Goal: Task Accomplishment & Management: Manage account settings

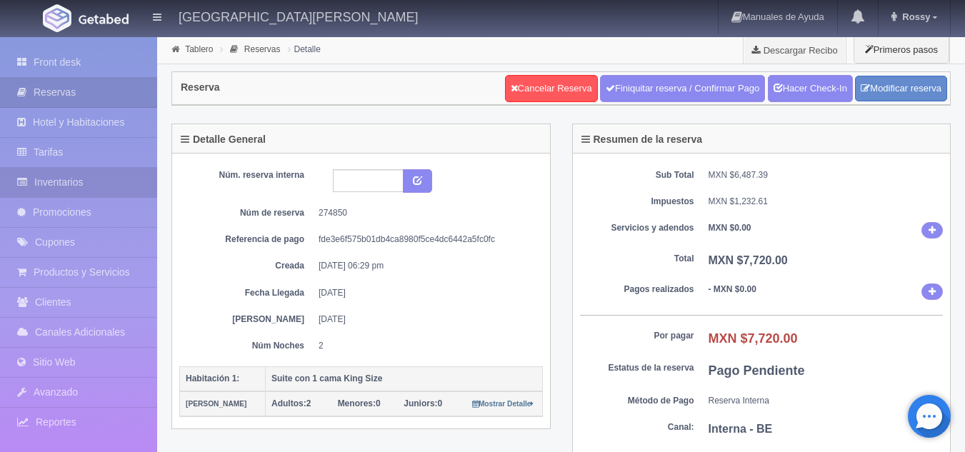
click at [82, 188] on link "Inventarios" at bounding box center [78, 182] width 157 height 29
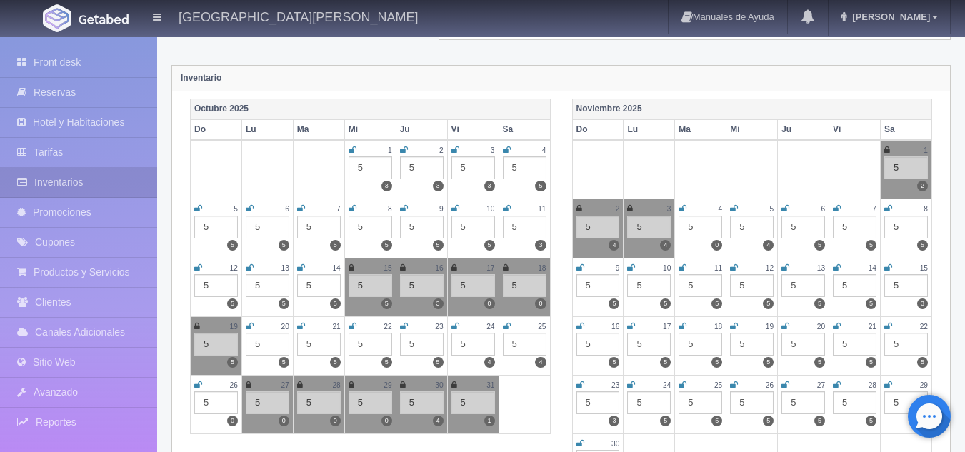
scroll to position [139, 0]
click at [106, 56] on link "Front desk" at bounding box center [78, 62] width 157 height 29
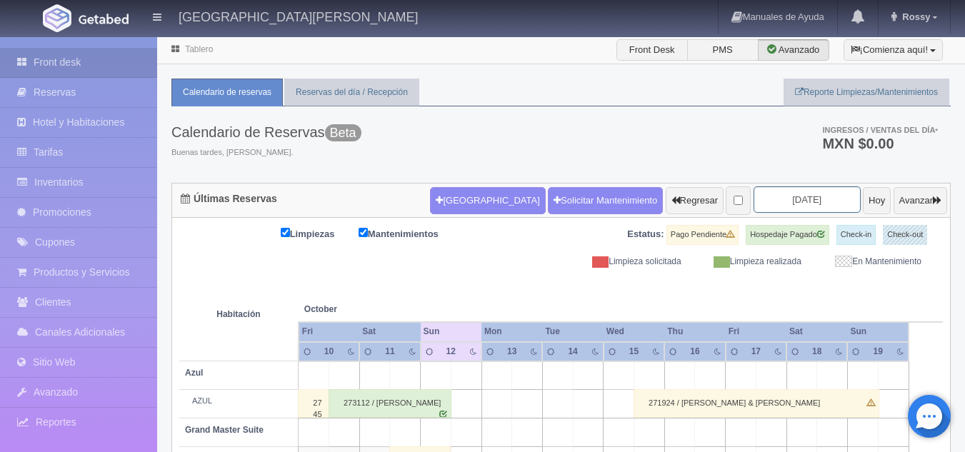
click at [792, 202] on input "[DATE]" at bounding box center [807, 200] width 107 height 26
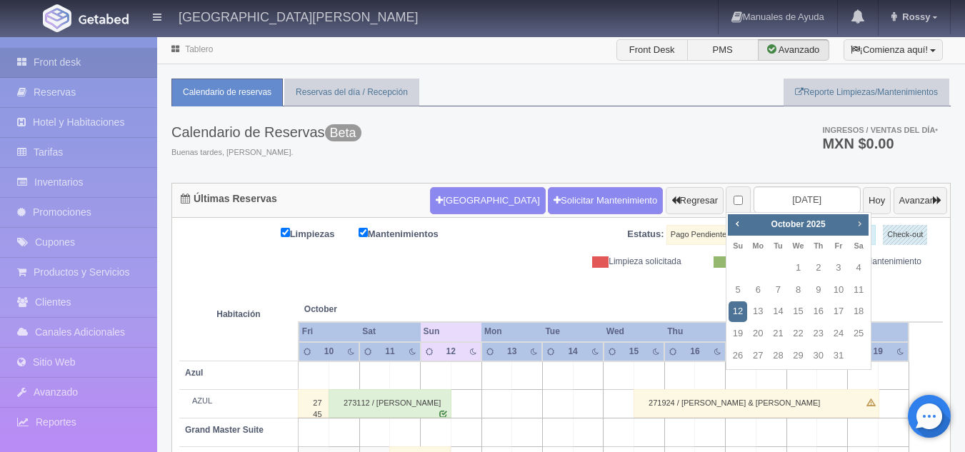
click at [860, 226] on span "Next" at bounding box center [859, 223] width 11 height 11
click at [740, 226] on span "Prev" at bounding box center [737, 223] width 11 height 11
click at [857, 333] on link "25" at bounding box center [859, 334] width 19 height 21
type input "2025-10-25"
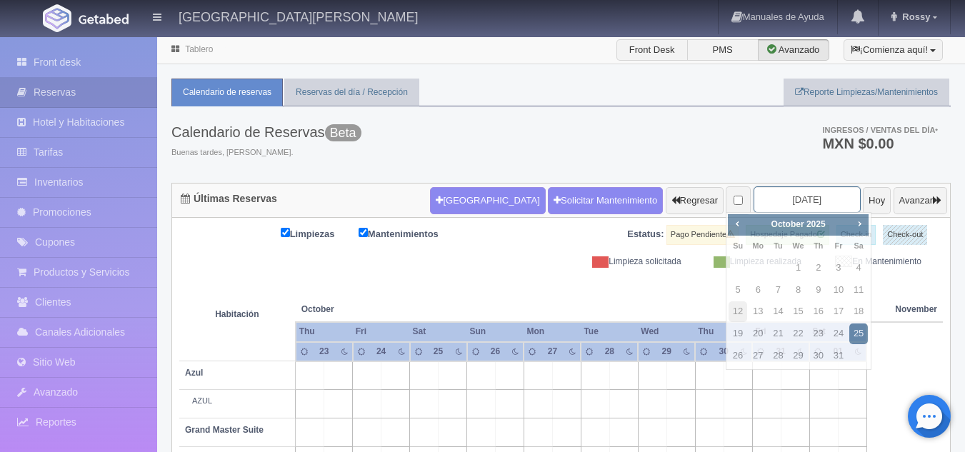
click at [766, 204] on input "2025-10-25" at bounding box center [807, 200] width 107 height 26
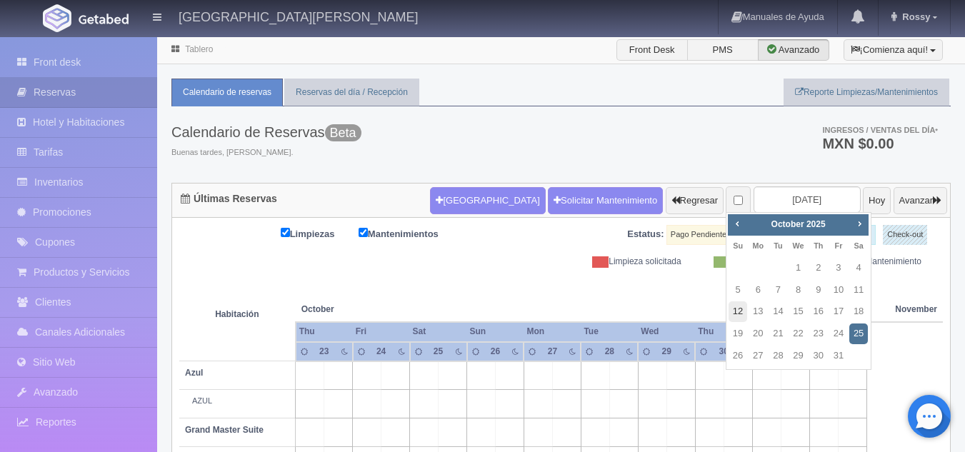
click at [740, 312] on link "12" at bounding box center [738, 312] width 19 height 21
type input "[DATE]"
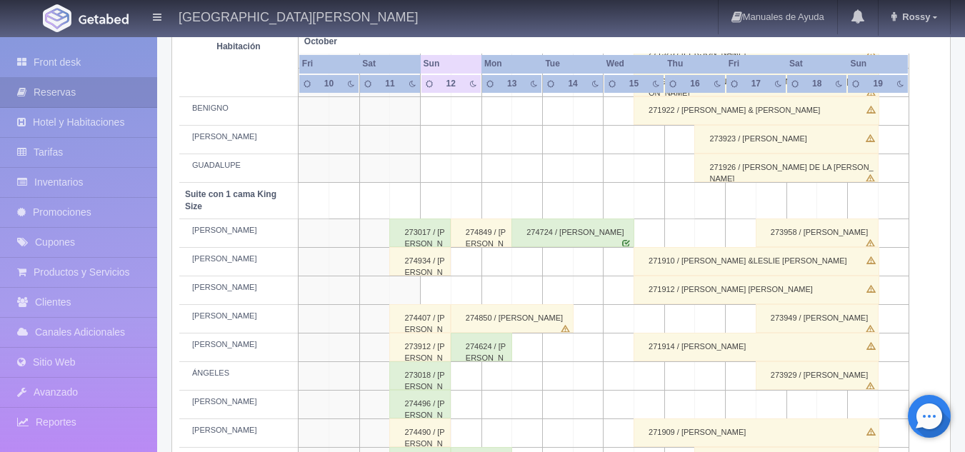
scroll to position [607, 0]
click at [430, 265] on div "274934 / [PERSON_NAME]" at bounding box center [419, 262] width 61 height 29
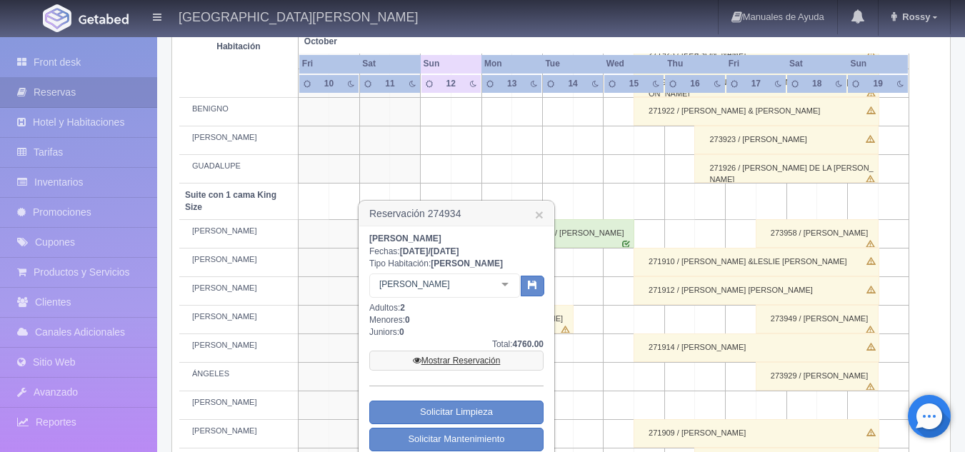
click at [494, 364] on link "Mostrar Reservación" at bounding box center [456, 361] width 174 height 20
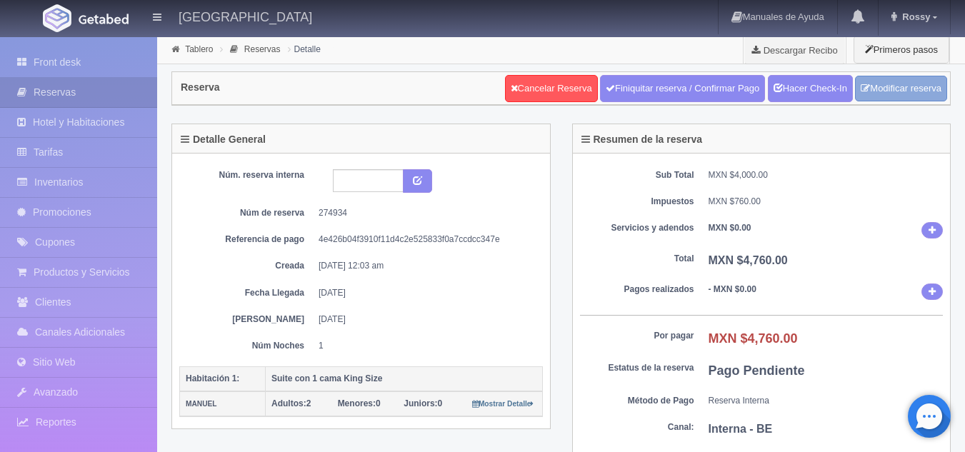
click at [900, 84] on link "Modificar reserva" at bounding box center [901, 89] width 92 height 26
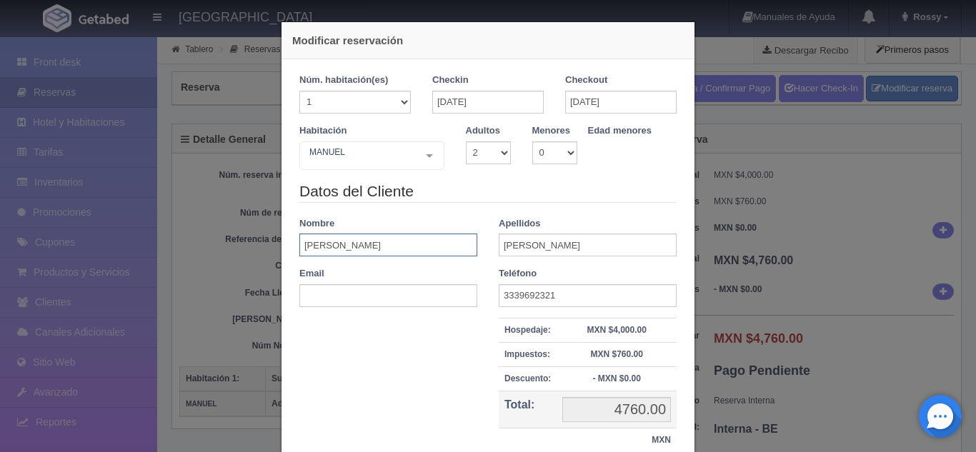
click at [400, 245] on input "[PERSON_NAME]" at bounding box center [388, 245] width 178 height 23
type input "R"
type input "r"
type input "RAIMUNDO"
click at [542, 243] on input "CARRILO" at bounding box center [588, 245] width 178 height 23
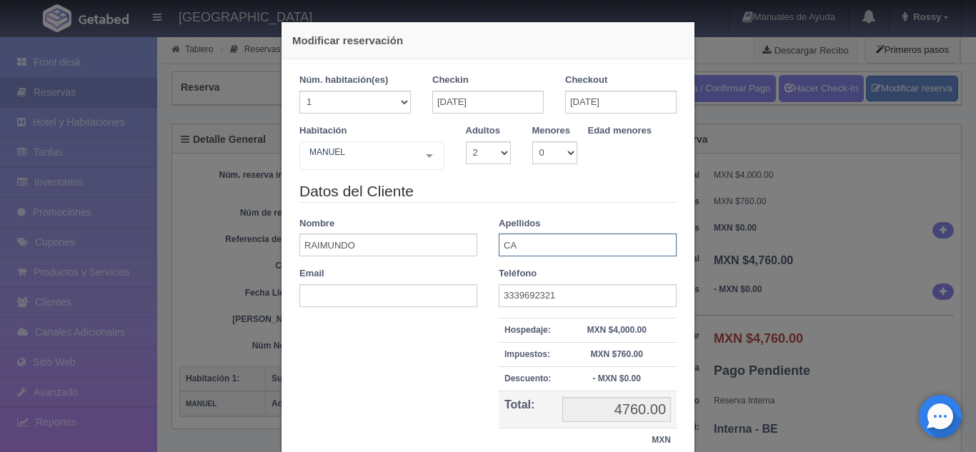
type input "C"
type input "ESPARZA"
click at [554, 296] on input "3339692321" at bounding box center [588, 295] width 178 height 23
type input "3"
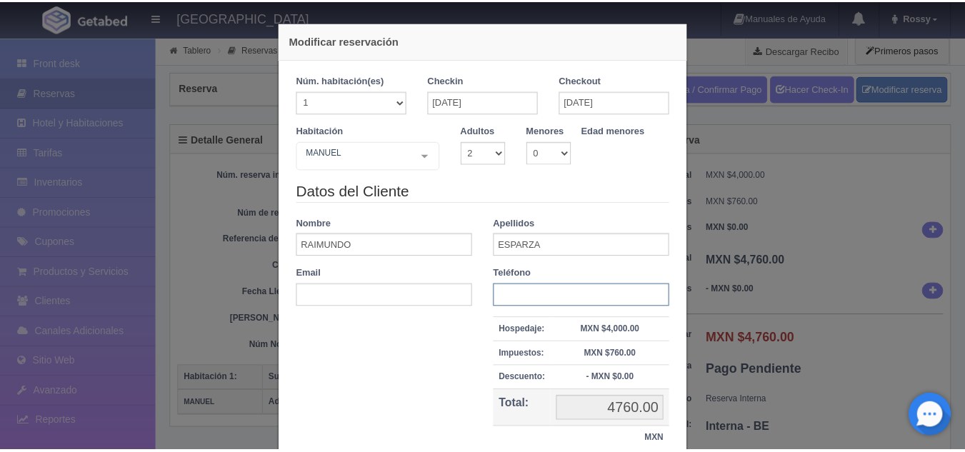
scroll to position [114, 0]
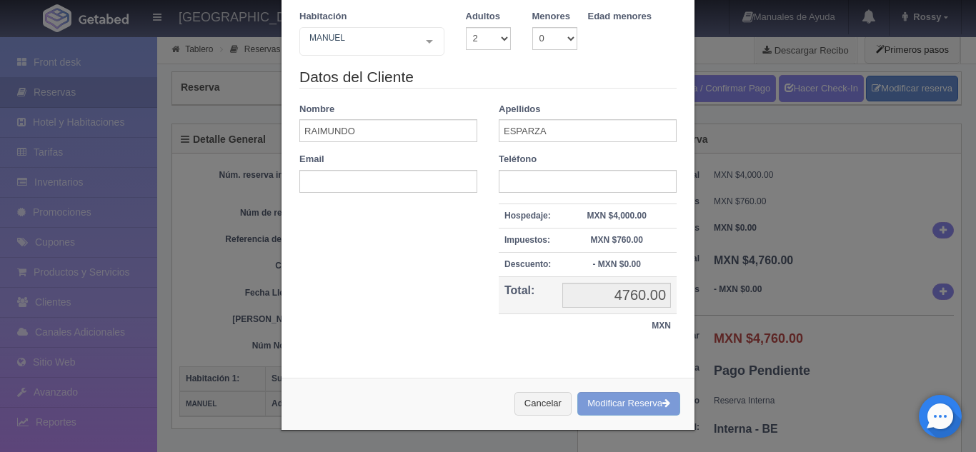
click at [622, 404] on div "Cancelar Modificar Reserva" at bounding box center [488, 404] width 413 height 52
click at [650, 406] on div "Cancelar Modificar Reserva" at bounding box center [488, 404] width 413 height 52
click at [619, 402] on div "Cancelar Modificar Reserva" at bounding box center [488, 404] width 413 height 52
click at [736, 359] on div "Modificar reservación Núm. habitación(es) 1 2 3 4 5 6 7 8 9 10 11 12 13 14 15 1…" at bounding box center [488, 226] width 976 height 452
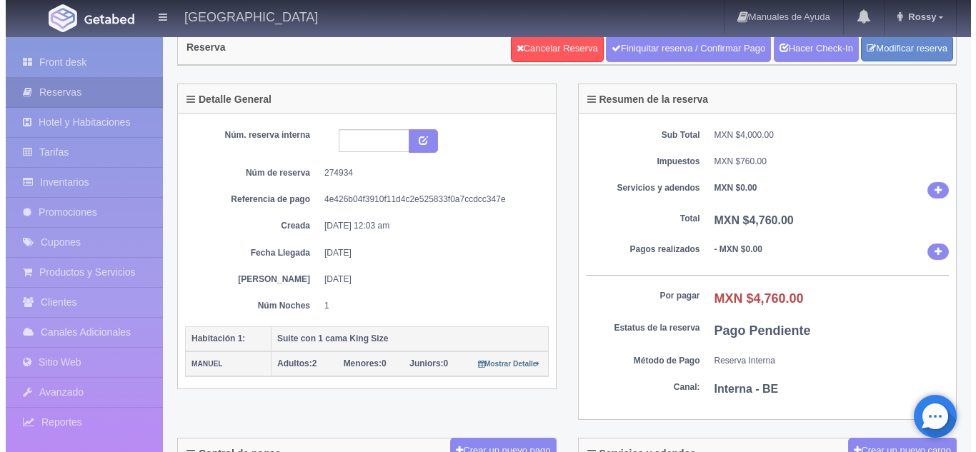
scroll to position [31, 0]
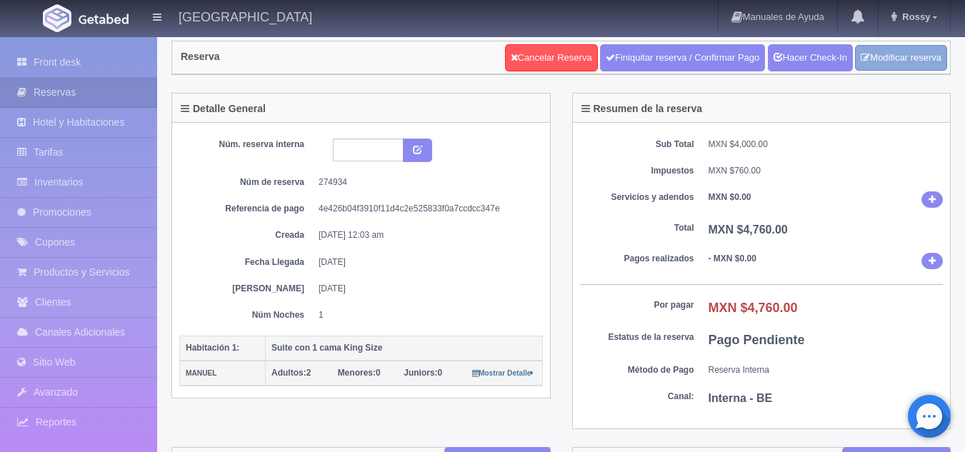
click at [889, 61] on link "Modificar reserva" at bounding box center [901, 58] width 92 height 26
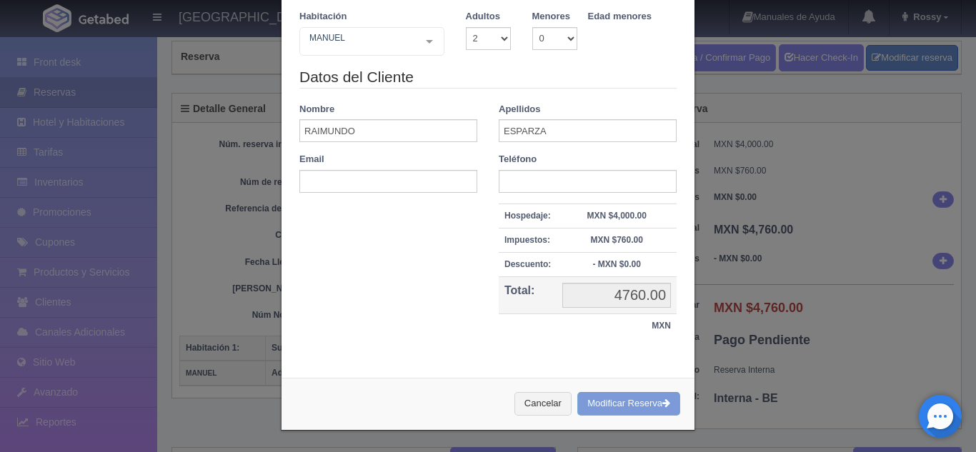
click at [459, 143] on div at bounding box center [488, 153] width 399 height 101
click at [633, 403] on div "Cancelar Modificar Reserva" at bounding box center [488, 404] width 413 height 52
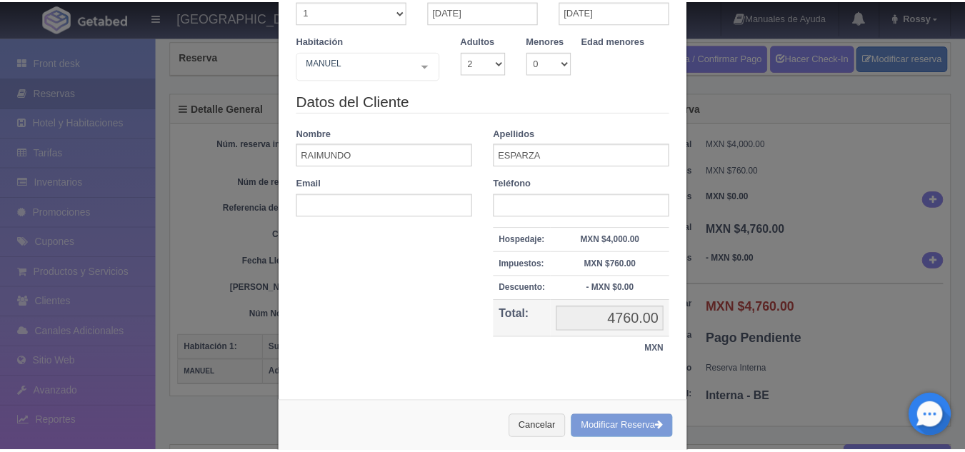
scroll to position [114, 0]
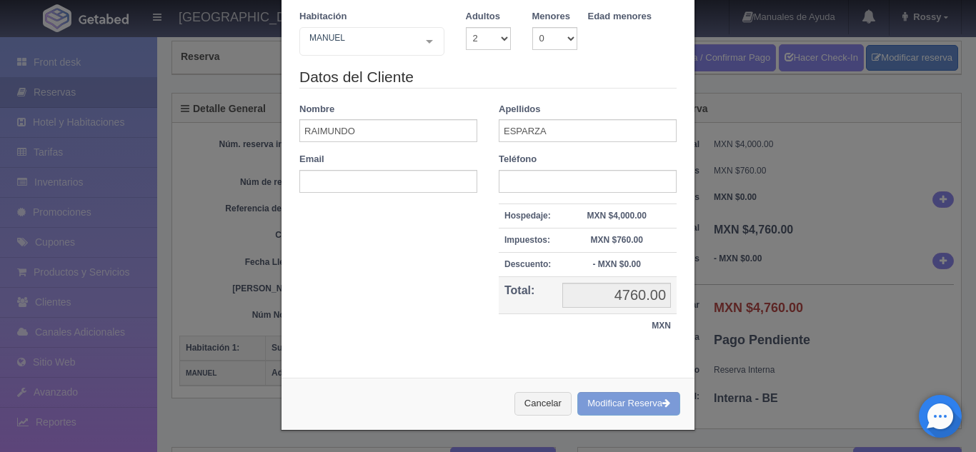
click at [635, 405] on div "Cancelar Modificar Reserva" at bounding box center [488, 404] width 413 height 52
click at [783, 313] on div "Modificar reservación Núm. habitación(es) 1 2 3 4 5 6 7 8 9 10 11 12 13 14 15 1…" at bounding box center [488, 226] width 976 height 452
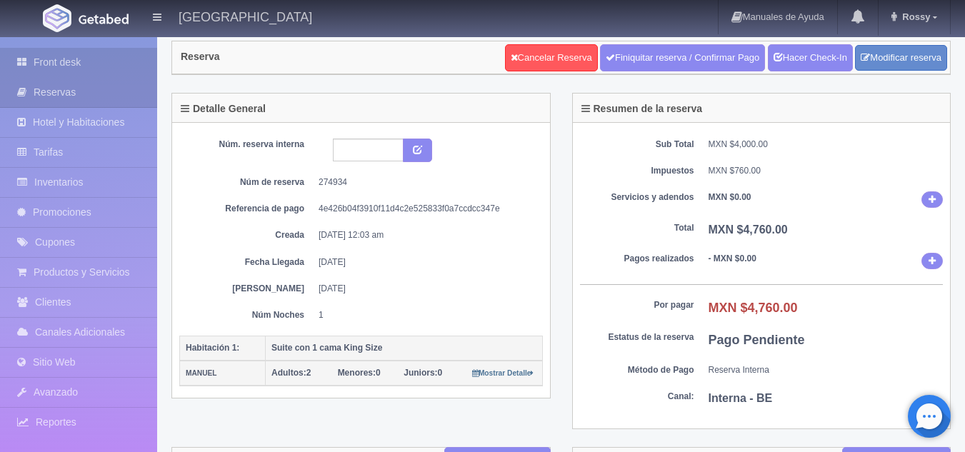
click at [96, 66] on link "Front desk" at bounding box center [78, 62] width 157 height 29
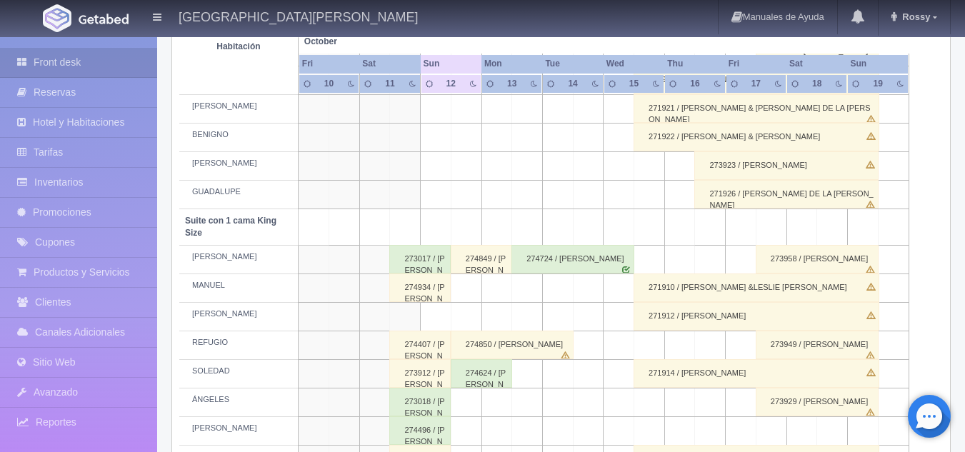
scroll to position [582, 0]
click at [414, 293] on div "274934 / [PERSON_NAME]" at bounding box center [419, 287] width 61 height 29
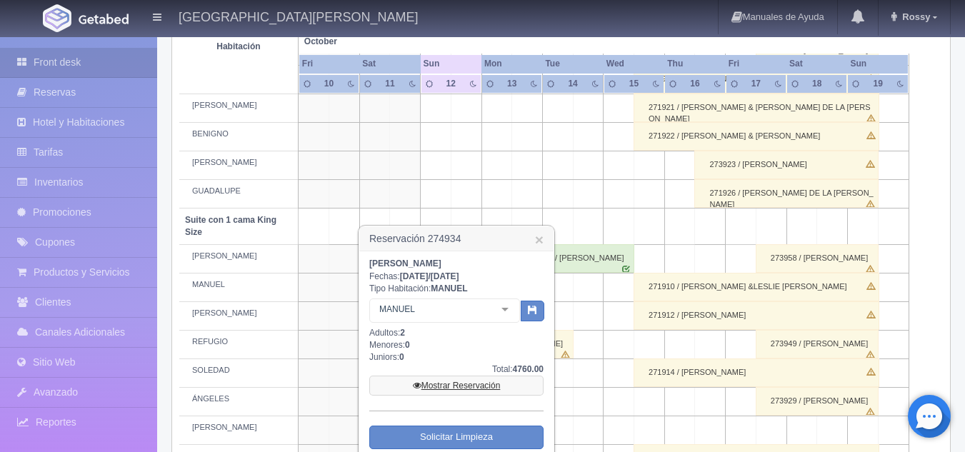
click at [459, 380] on link "Mostrar Reservación" at bounding box center [456, 386] width 174 height 20
click at [538, 239] on link "×" at bounding box center [539, 239] width 9 height 15
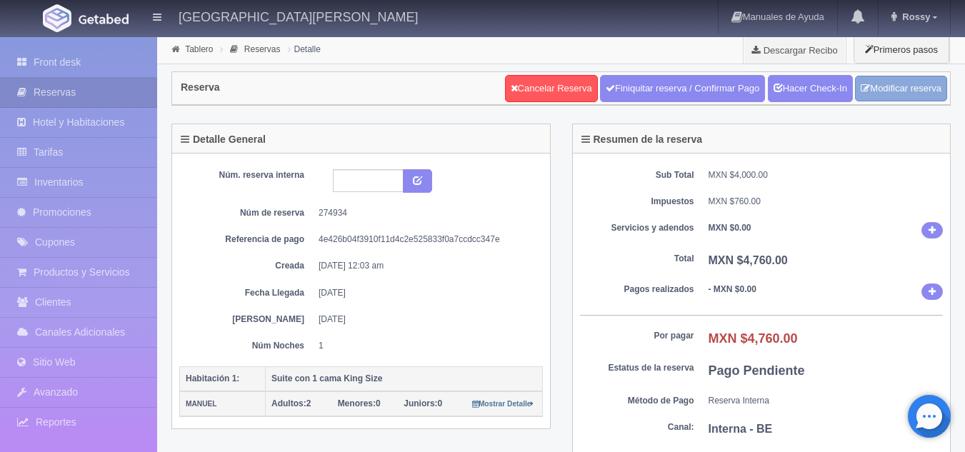
click at [874, 84] on link "Modificar reserva" at bounding box center [901, 89] width 92 height 26
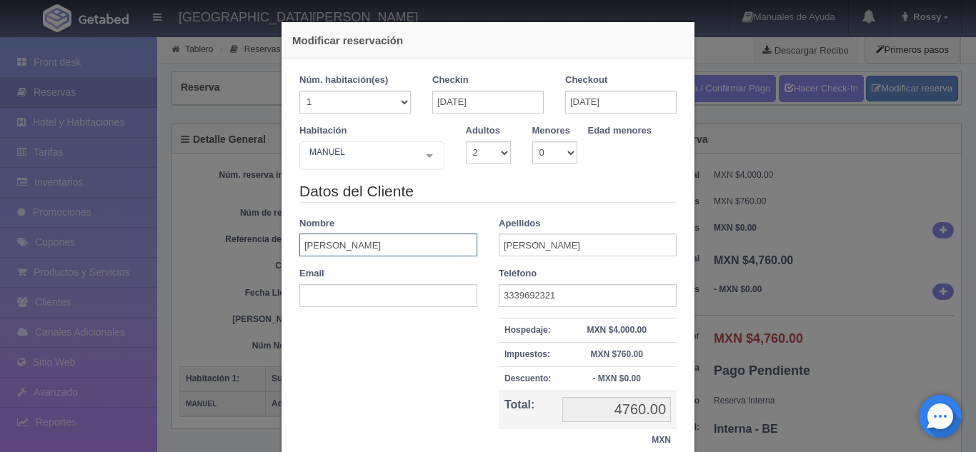
click at [429, 244] on input "[PERSON_NAME]" at bounding box center [388, 245] width 178 height 23
type input "R"
type input "RAIMUNDO"
click at [560, 243] on input "CARRILO" at bounding box center [588, 245] width 178 height 23
type input "C"
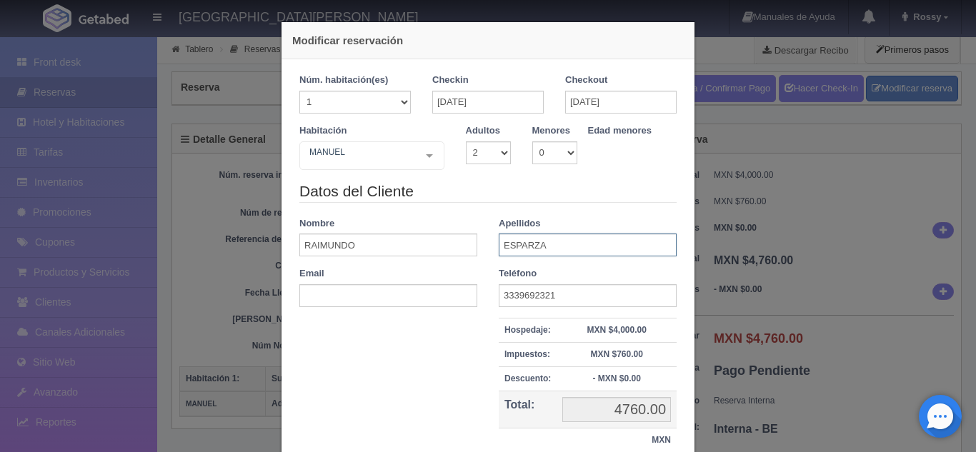
scroll to position [114, 0]
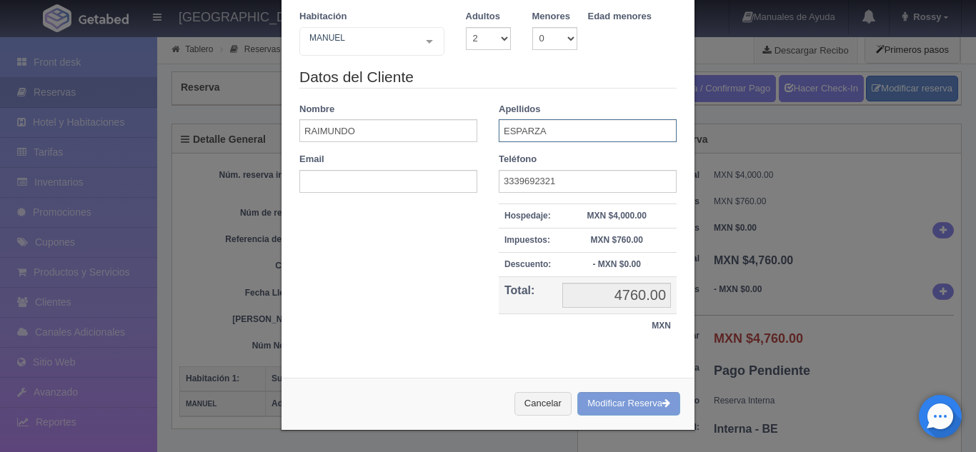
type input "ESPARZA"
click at [639, 181] on input "3339692321" at bounding box center [588, 181] width 178 height 23
type input "3"
drag, startPoint x: 637, startPoint y: 419, endPoint x: 650, endPoint y: 409, distance: 16.9
click at [650, 409] on div "Cancelar Modificar Reserva" at bounding box center [488, 404] width 413 height 52
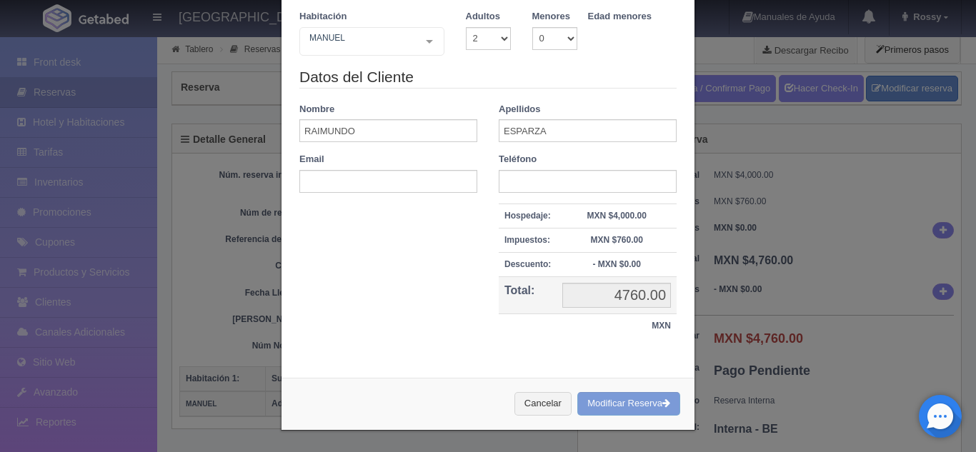
click at [650, 409] on div "Cancelar Modificar Reserva" at bounding box center [488, 404] width 413 height 52
click at [626, 401] on div "Cancelar Modificar Reserva" at bounding box center [488, 404] width 413 height 52
click at [662, 401] on div "Cancelar Modificar Reserva" at bounding box center [488, 404] width 413 height 52
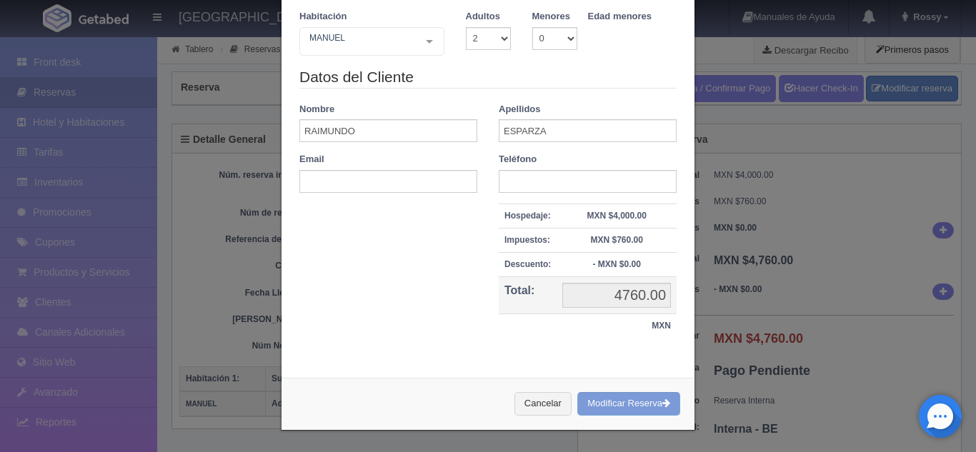
click at [662, 401] on div "Cancelar Modificar Reserva" at bounding box center [488, 404] width 413 height 52
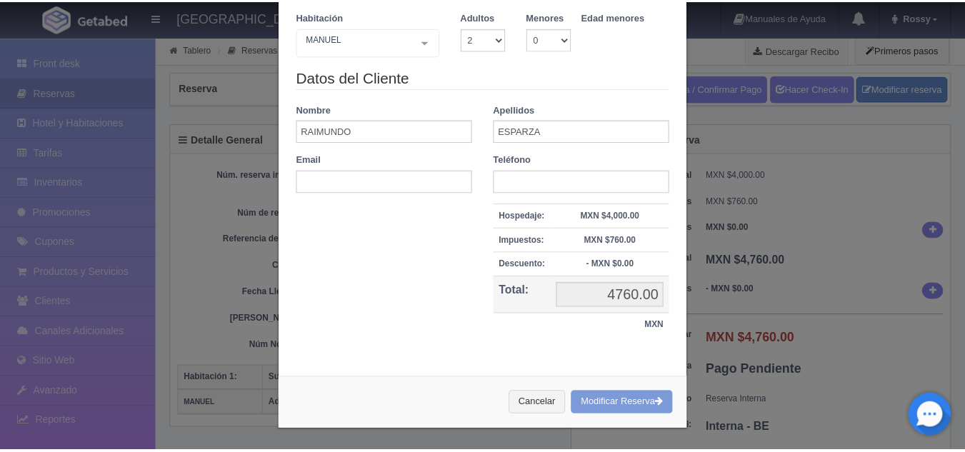
scroll to position [0, 0]
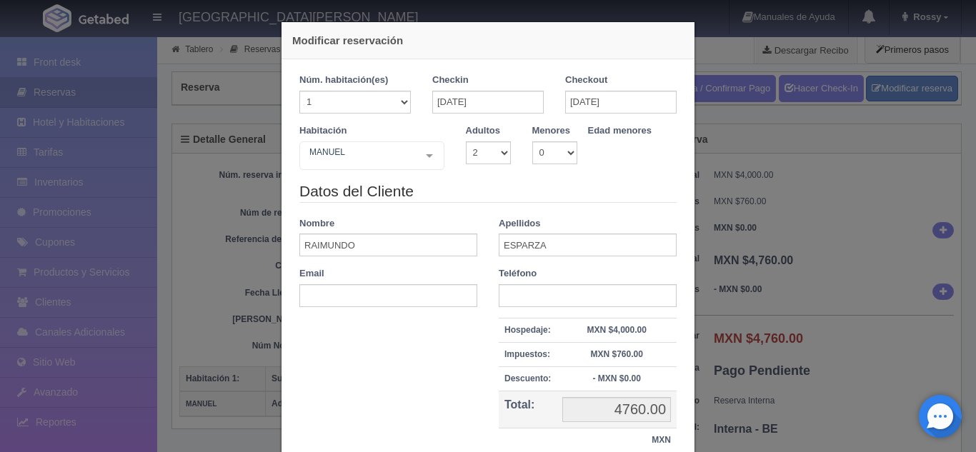
click at [772, 133] on div "Modificar reservación Núm. habitación(es) 1 2 3 4 5 6 7 8 9 10 11 12 13 14 15 1…" at bounding box center [488, 226] width 976 height 452
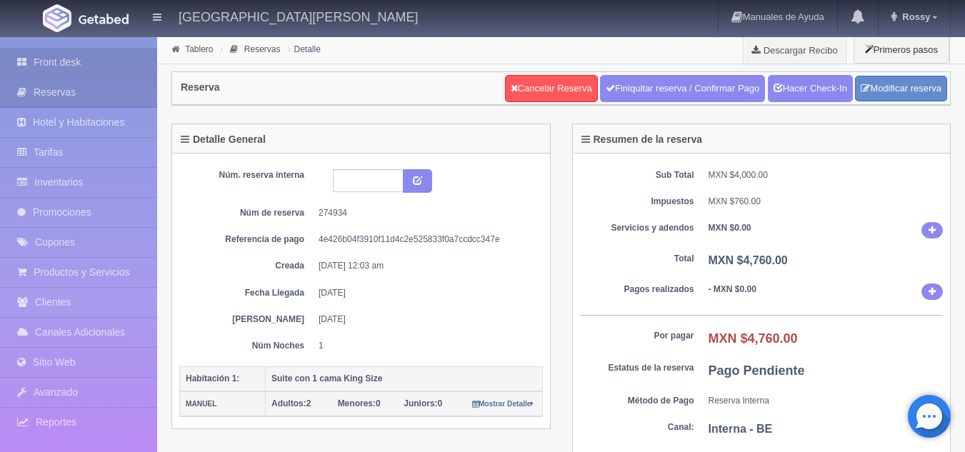
click at [112, 63] on link "Front desk" at bounding box center [78, 62] width 157 height 29
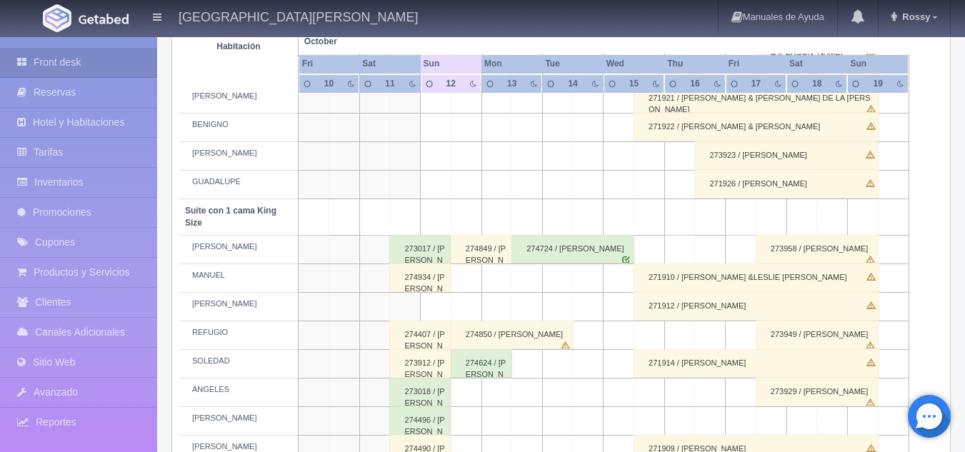
scroll to position [590, 0]
click at [429, 282] on div "274934 / [PERSON_NAME]" at bounding box center [419, 278] width 61 height 29
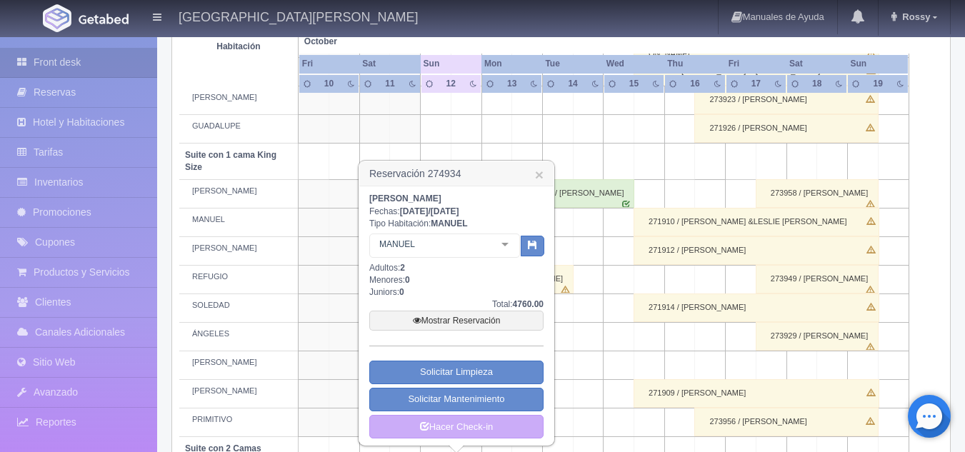
scroll to position [646, 0]
click at [503, 242] on div at bounding box center [505, 245] width 29 height 21
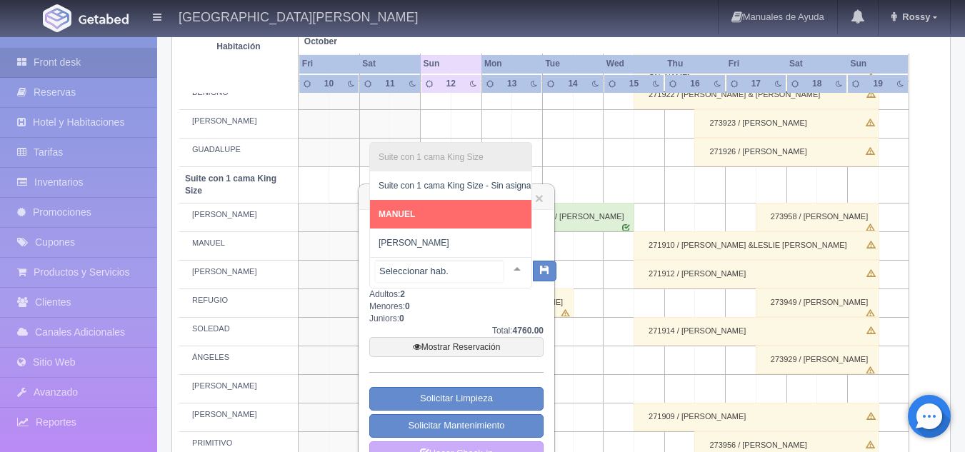
scroll to position [624, 0]
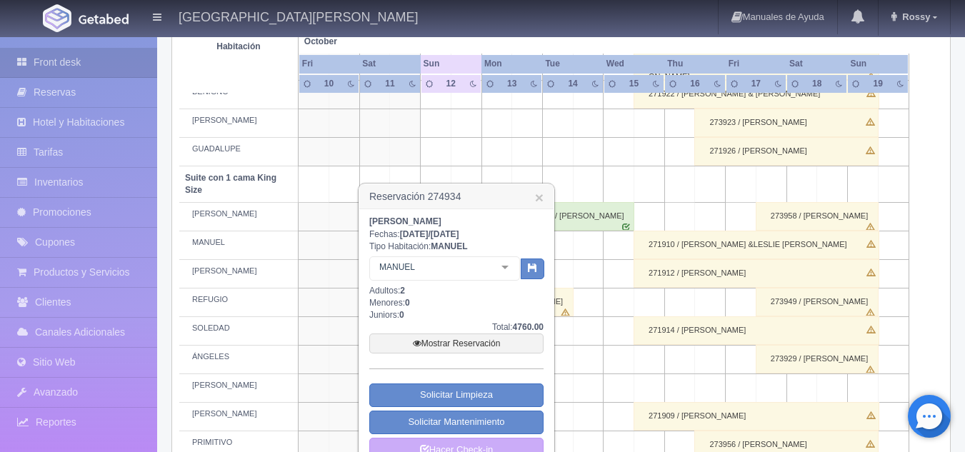
click at [569, 149] on td at bounding box center [557, 152] width 31 height 29
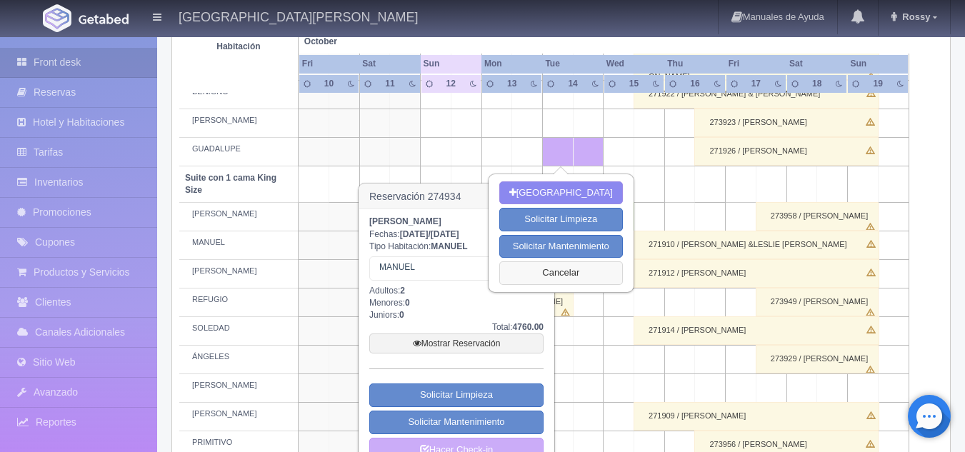
click at [587, 275] on button "Cancelar" at bounding box center [561, 274] width 124 height 24
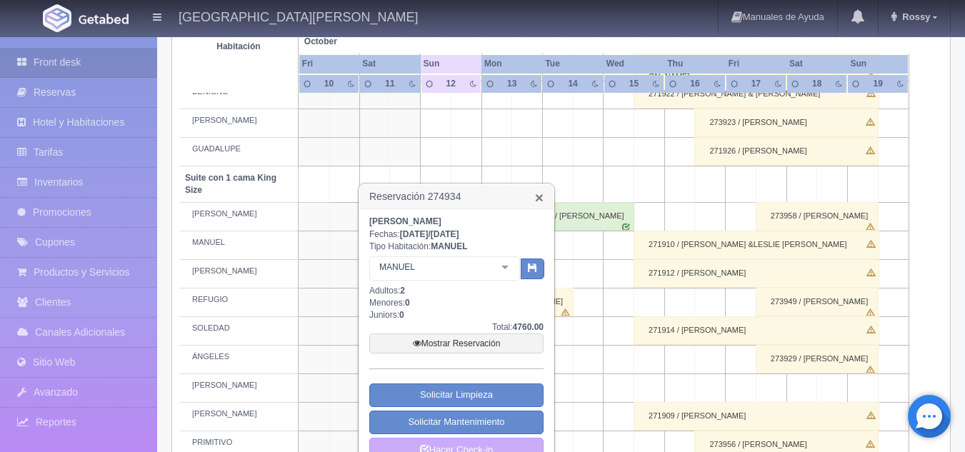
click at [540, 195] on link "×" at bounding box center [539, 197] width 9 height 15
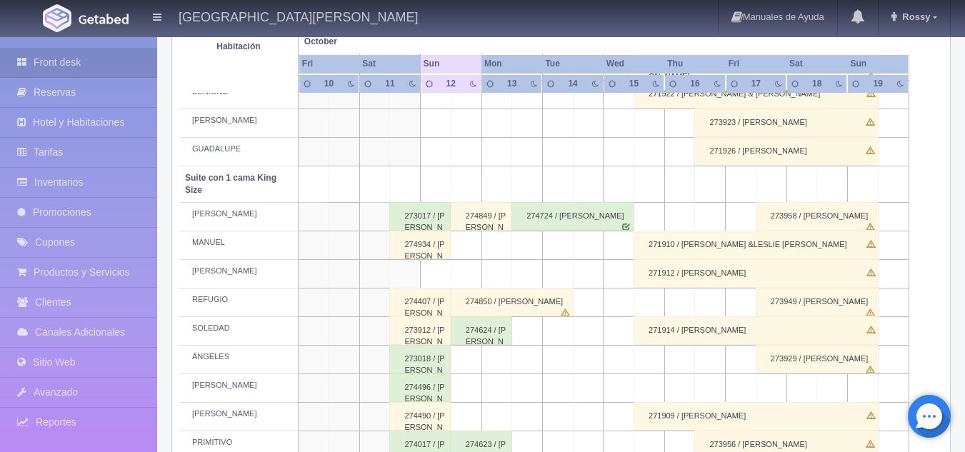
click at [424, 251] on div "274934 / [PERSON_NAME]" at bounding box center [419, 245] width 61 height 29
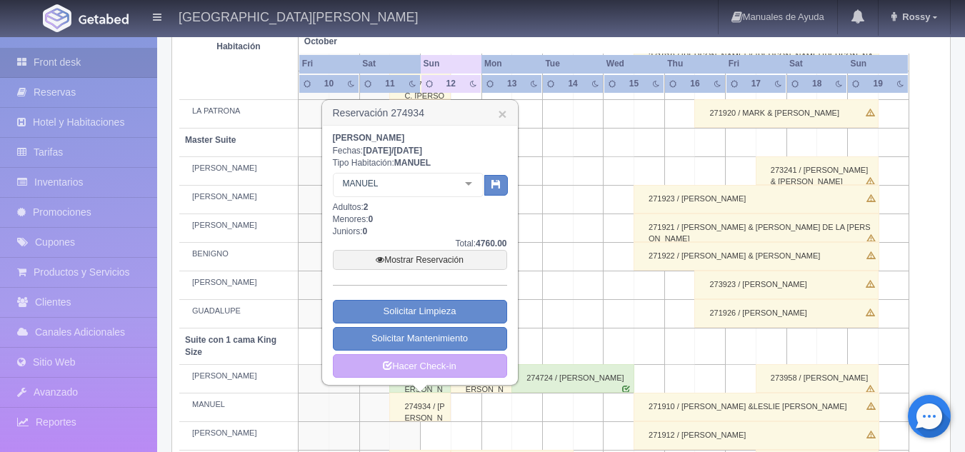
scroll to position [459, 0]
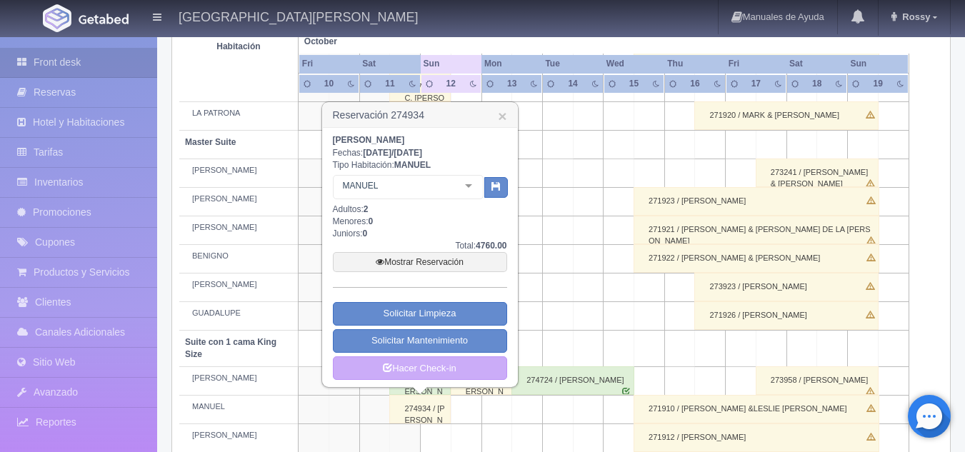
click at [597, 206] on td at bounding box center [588, 202] width 31 height 29
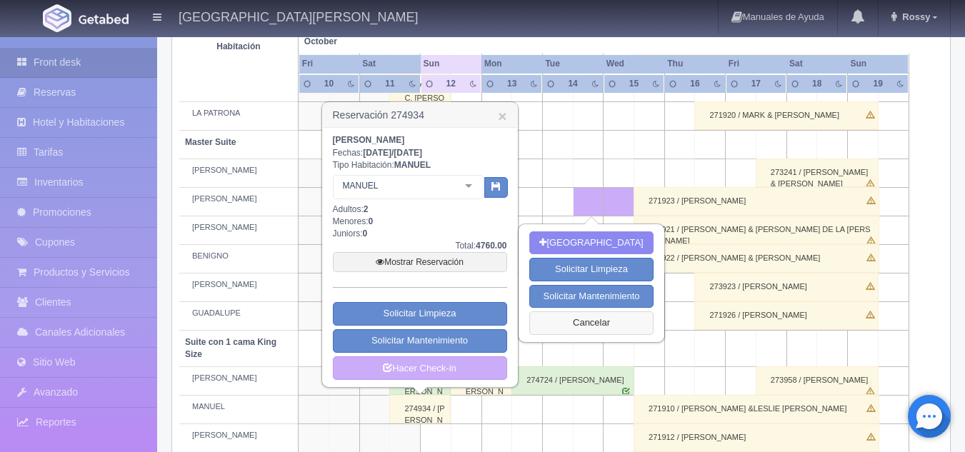
click at [583, 325] on button "Cancelar" at bounding box center [592, 324] width 124 height 24
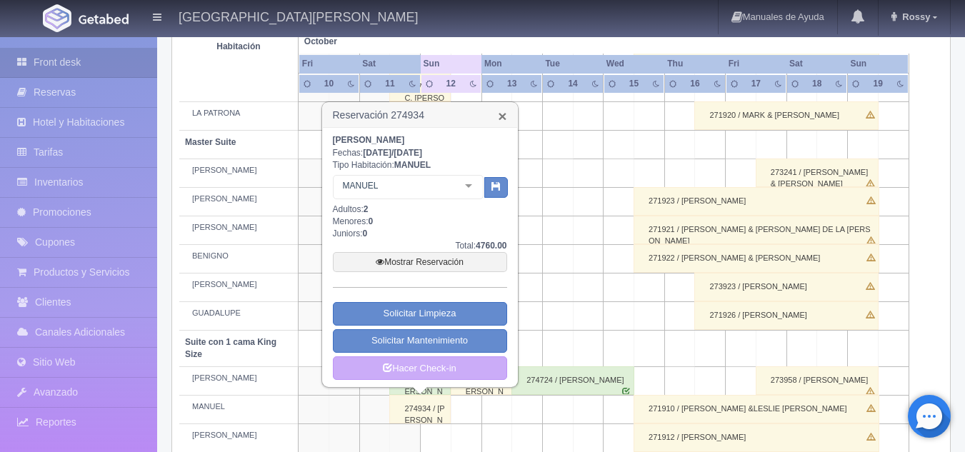
click at [502, 117] on link "×" at bounding box center [502, 116] width 9 height 15
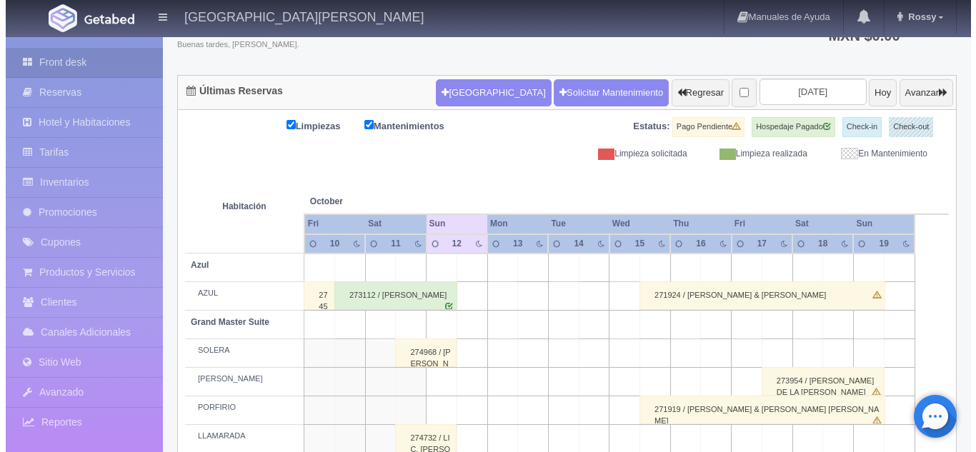
scroll to position [0, 0]
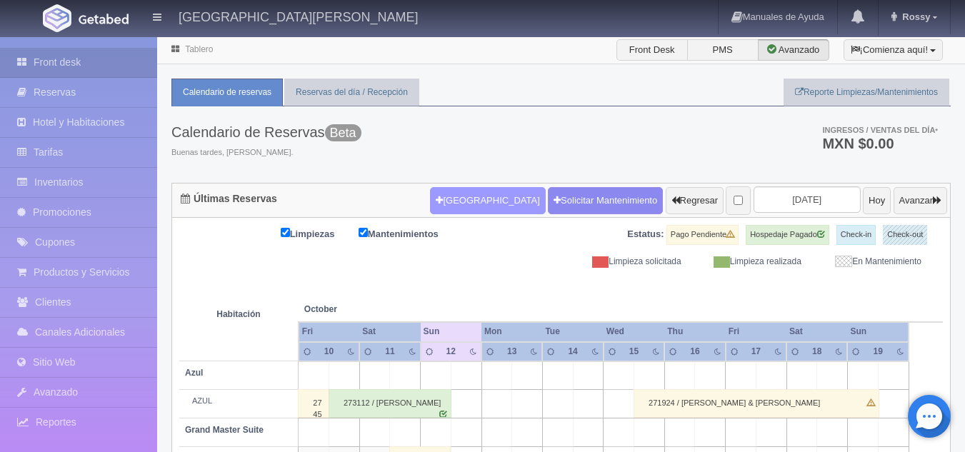
click at [444, 207] on button "[GEOGRAPHIC_DATA]" at bounding box center [487, 200] width 115 height 27
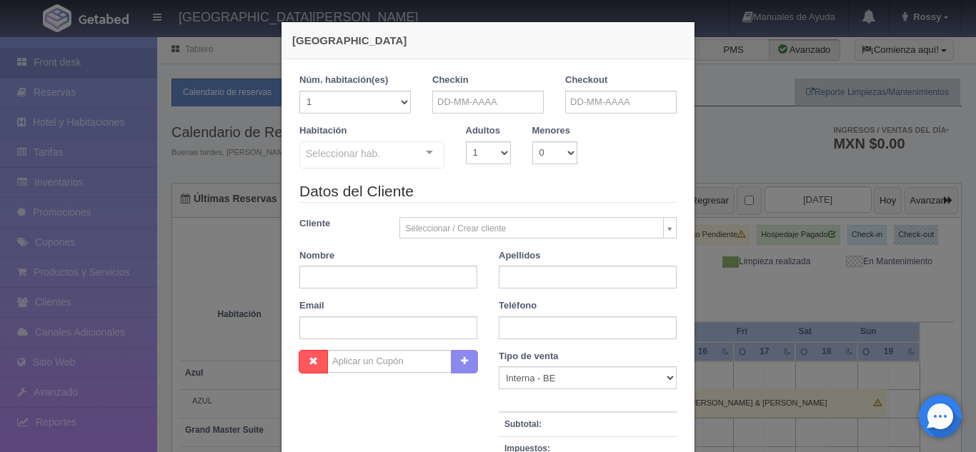
checkbox input "false"
click at [477, 99] on input "text" at bounding box center [487, 102] width 111 height 23
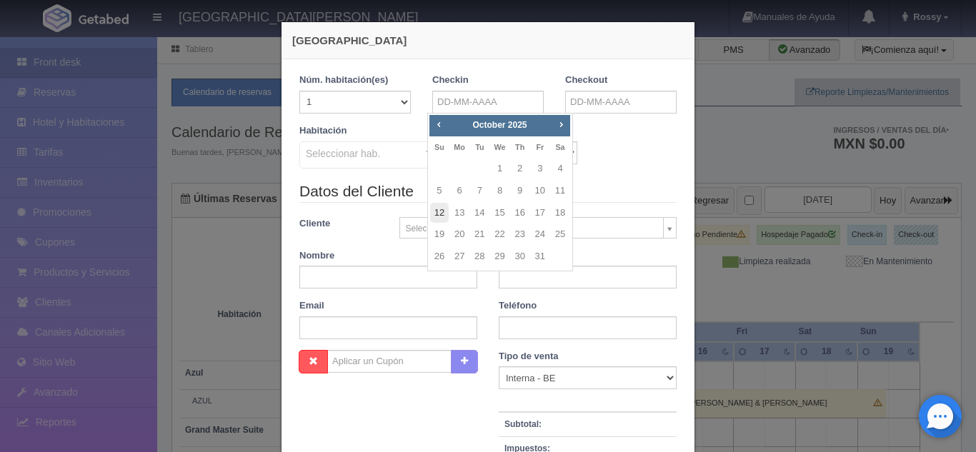
click at [438, 210] on link "12" at bounding box center [439, 213] width 19 height 21
type input "12-10-2025"
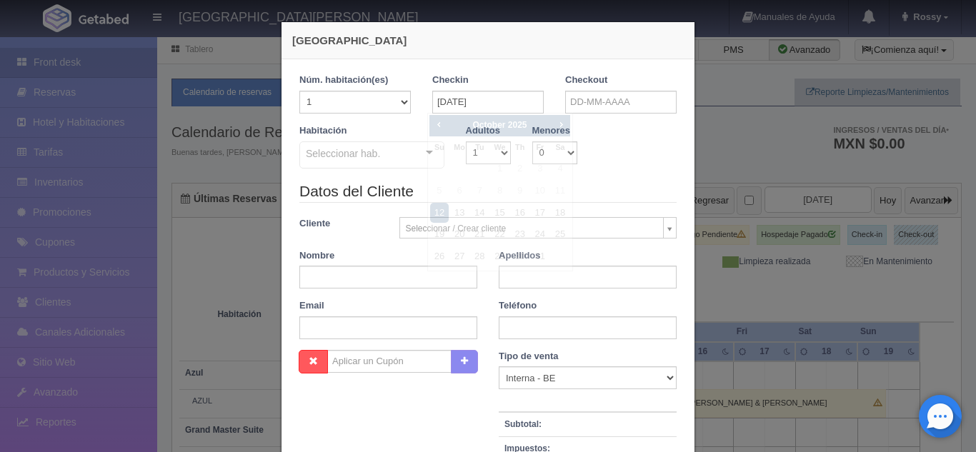
checkbox input "false"
click at [469, 106] on input "12-10-2025" at bounding box center [487, 102] width 111 height 23
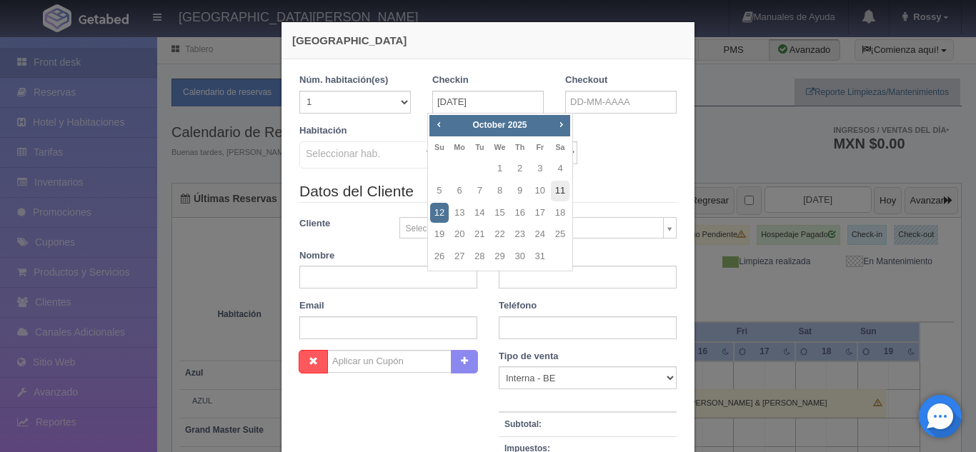
click at [558, 189] on link "11" at bounding box center [560, 191] width 19 height 21
type input "11-10-2025"
checkbox input "false"
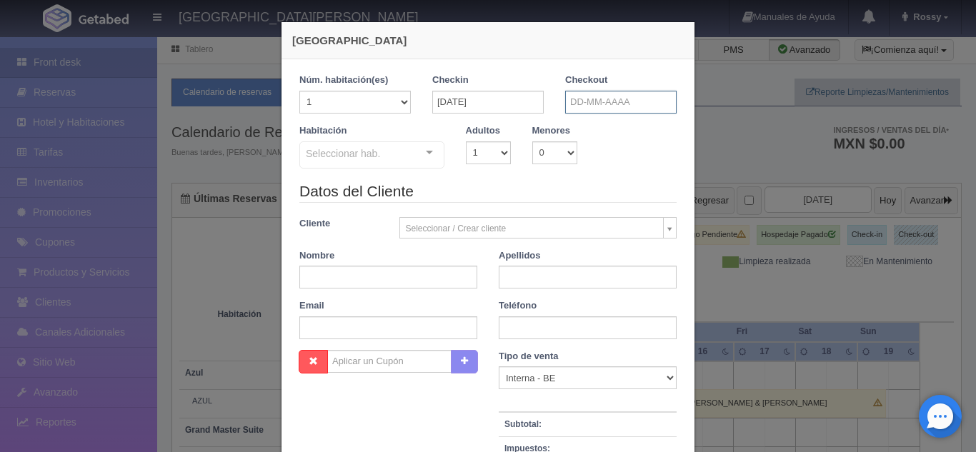
click at [598, 99] on input "text" at bounding box center [620, 102] width 111 height 23
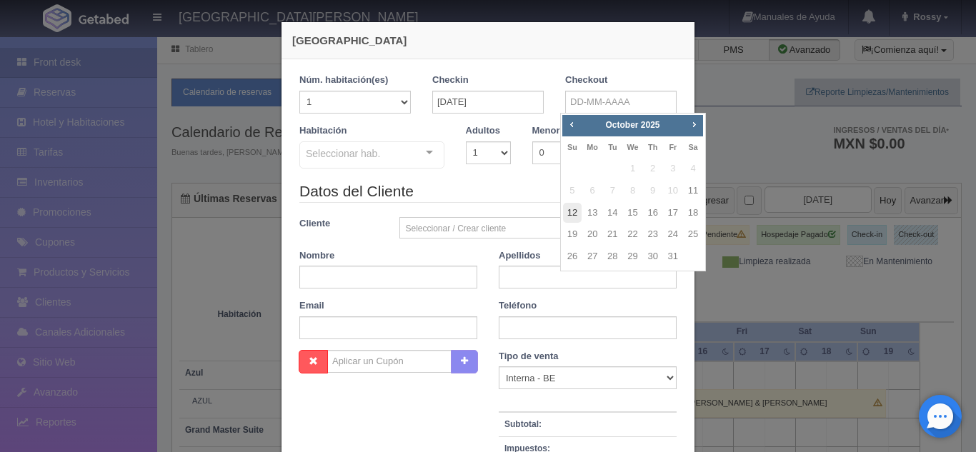
click at [573, 208] on link "12" at bounding box center [572, 213] width 19 height 21
type input "12-10-2025"
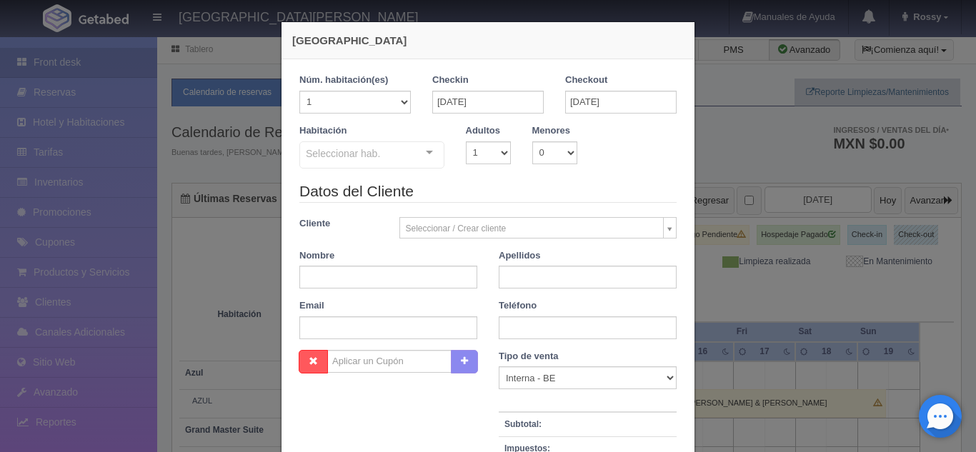
checkbox input "false"
click at [499, 154] on select "1 2 3 4 5 6 7 8 9 10" at bounding box center [488, 152] width 45 height 23
select select "2"
click at [466, 141] on select "1 2 3 4 5 6 7 8 9 10" at bounding box center [488, 152] width 45 height 23
checkbox input "false"
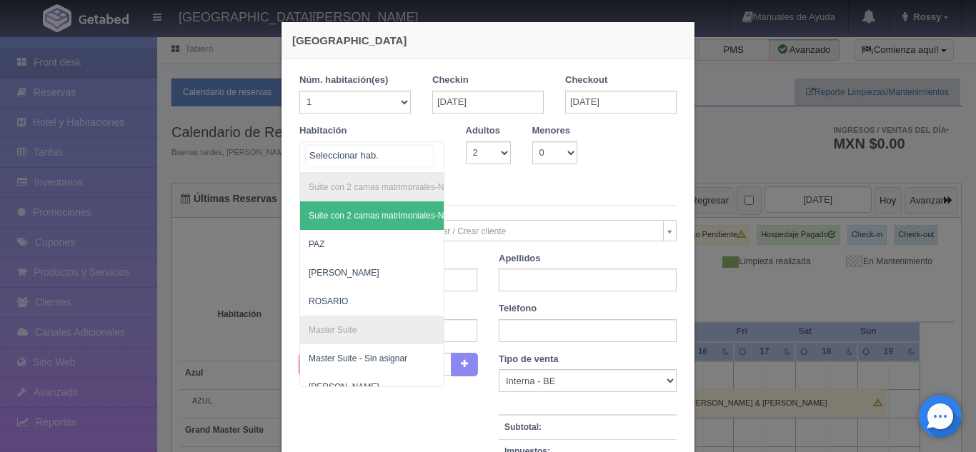
click at [420, 156] on div "Suite con 2 camas matrimoniales-No apta para menores Suite con 2 camas matrimon…" at bounding box center [371, 156] width 145 height 31
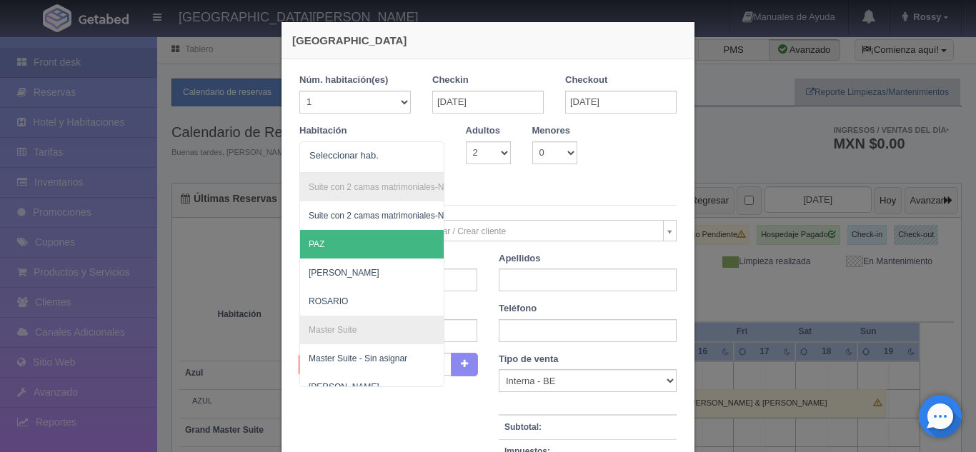
click at [625, 157] on div "Habitación Suite con 2 camas matrimoniales-No apta para menores Suite con 2 cam…" at bounding box center [488, 153] width 399 height 59
click at [426, 162] on div "Suite con 2 camas matrimoniales-No apta para menores Suite con 2 camas matrimon…" at bounding box center [371, 156] width 145 height 31
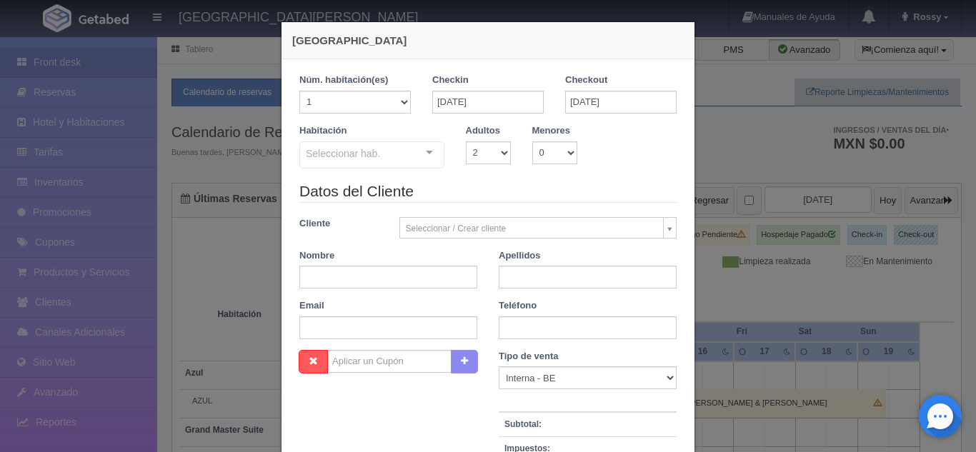
click at [770, 220] on div "Nueva Reserva 1 Núm. habitación(es) 1 2 3 4 5 6 7 8 9 10 11 12 13 14 15 16 17 1…" at bounding box center [488, 226] width 976 height 452
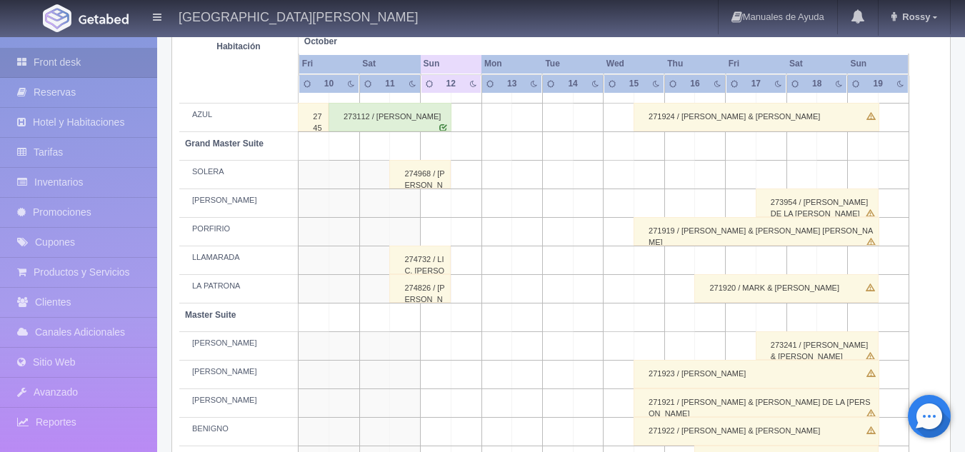
scroll to position [292, 0]
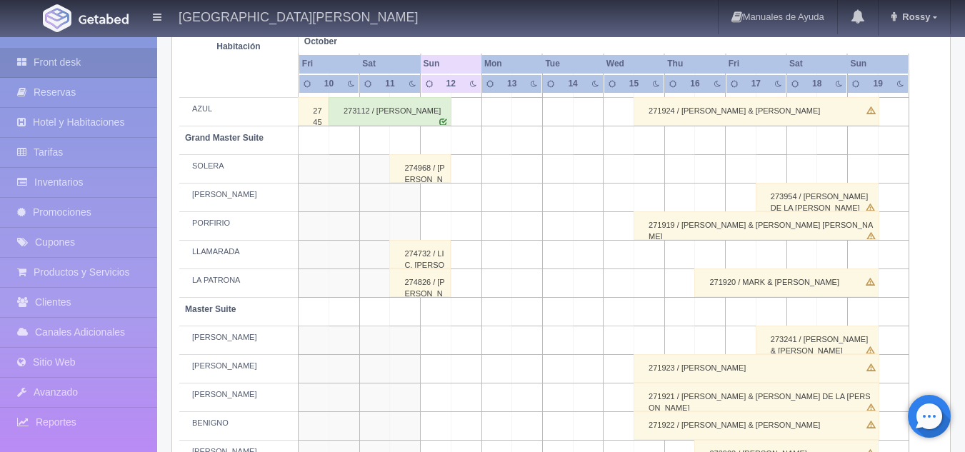
click at [376, 149] on td at bounding box center [374, 140] width 31 height 29
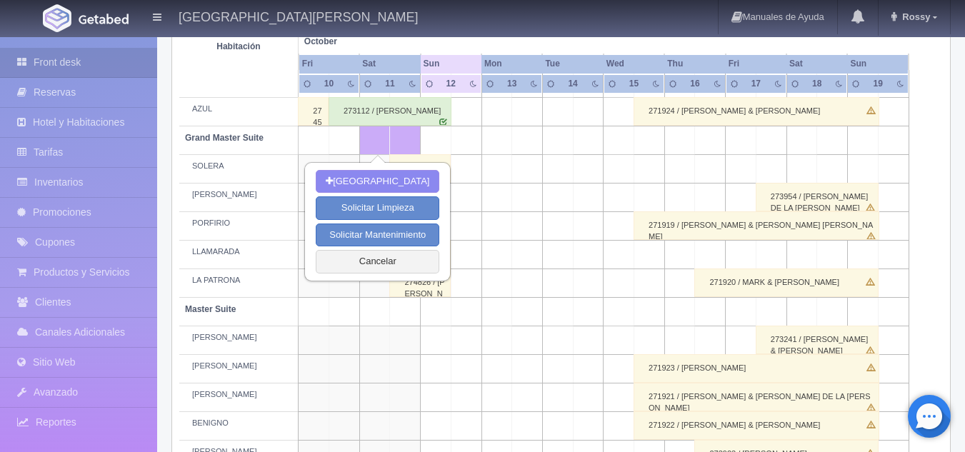
click at [467, 152] on td at bounding box center [466, 140] width 31 height 29
click at [203, 59] on td "Habitación" at bounding box center [238, 46] width 119 height 93
click at [389, 260] on button "Cancelar" at bounding box center [378, 262] width 124 height 24
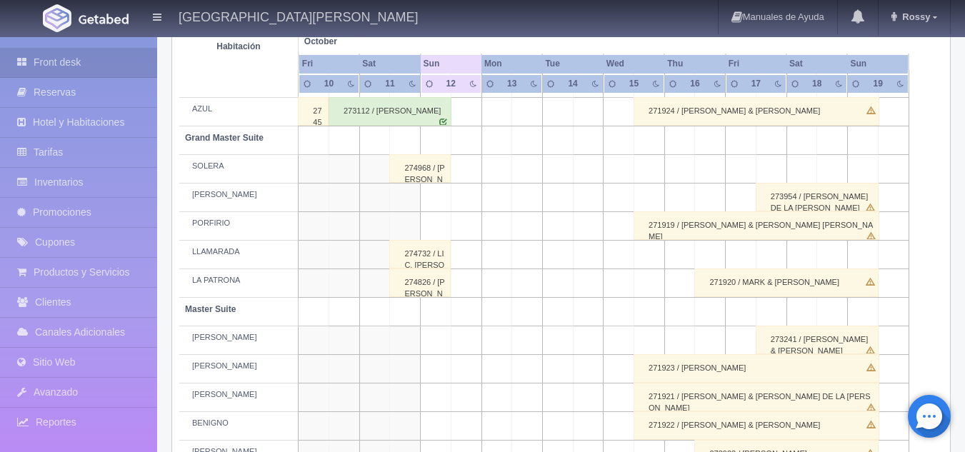
click at [369, 175] on td at bounding box center [374, 169] width 31 height 29
click at [426, 164] on div "274968 / [PERSON_NAME]" at bounding box center [419, 168] width 61 height 29
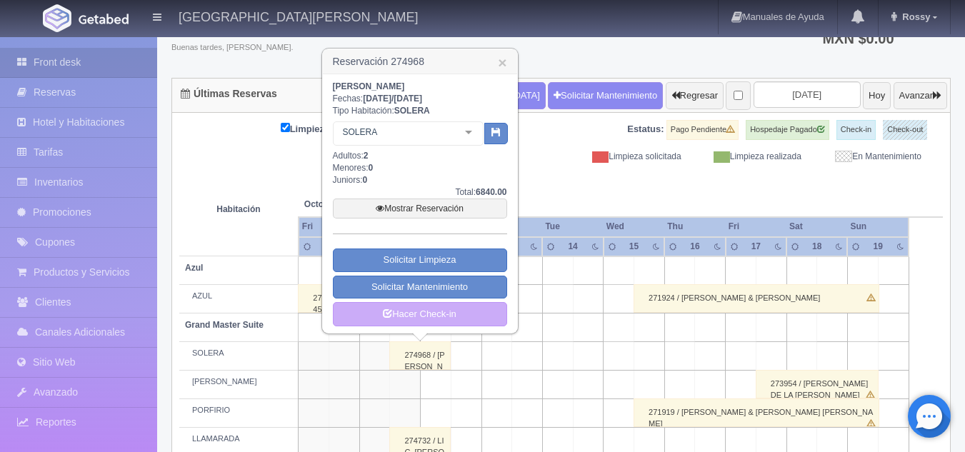
scroll to position [104, 0]
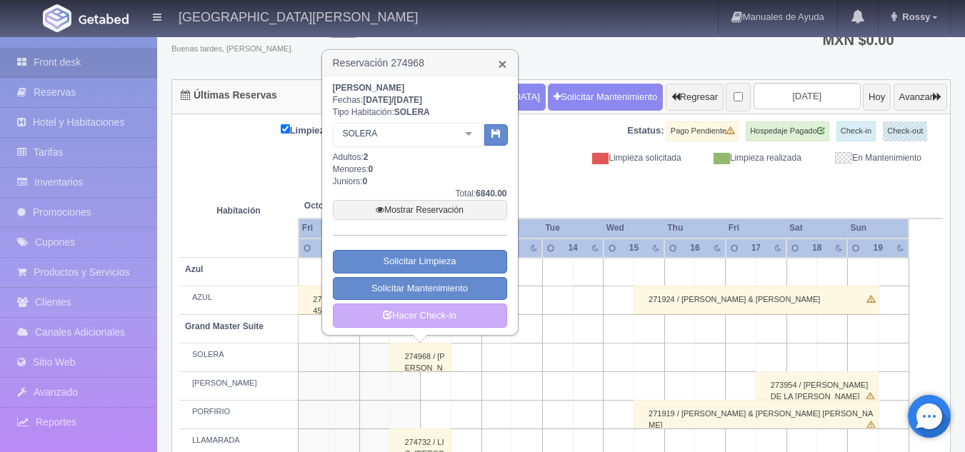
click at [502, 64] on link "×" at bounding box center [502, 63] width 9 height 15
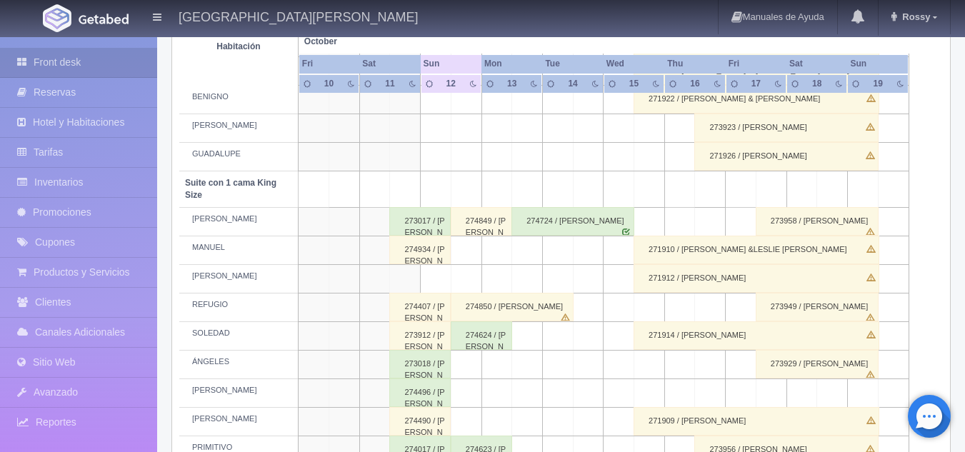
scroll to position [620, 0]
click at [432, 253] on div "274934 / [PERSON_NAME]" at bounding box center [419, 249] width 61 height 29
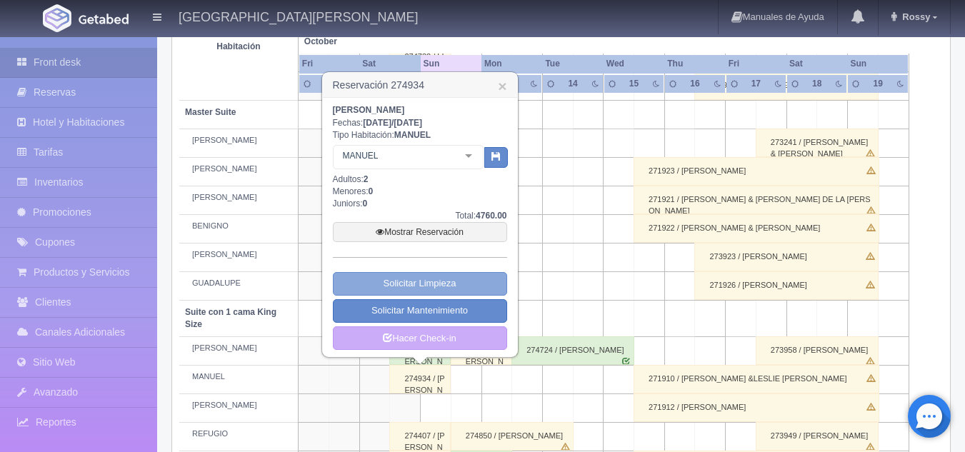
scroll to position [489, 0]
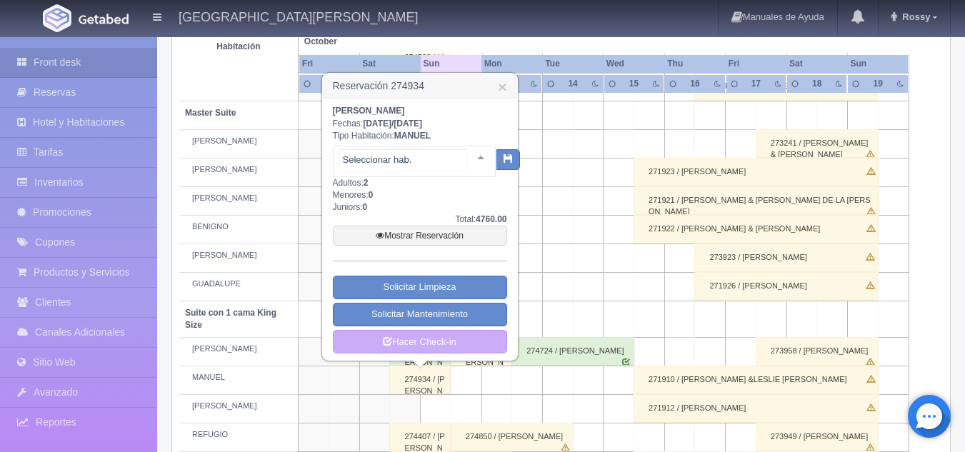
click at [469, 157] on div at bounding box center [481, 156] width 29 height 21
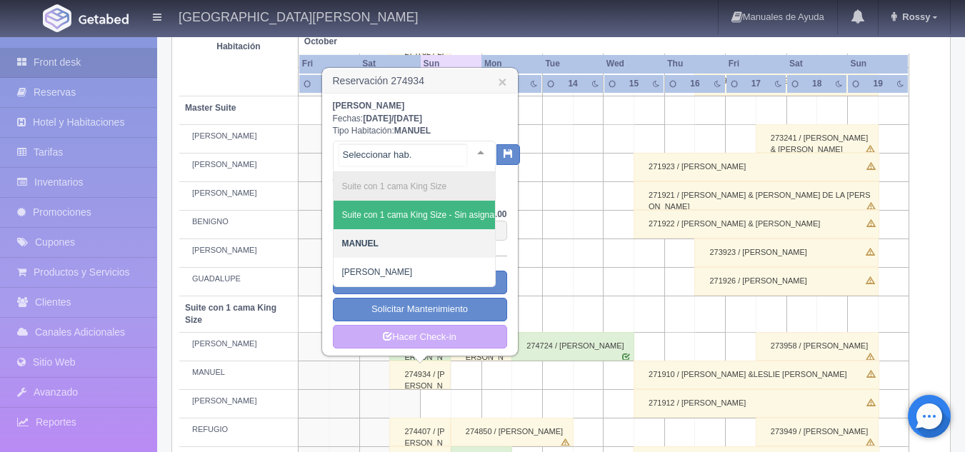
scroll to position [494, 0]
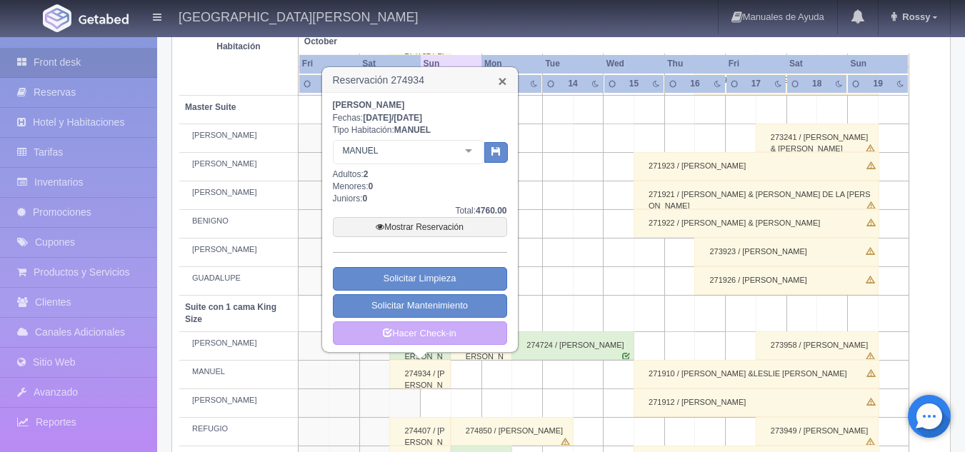
click at [501, 88] on link "×" at bounding box center [502, 81] width 9 height 15
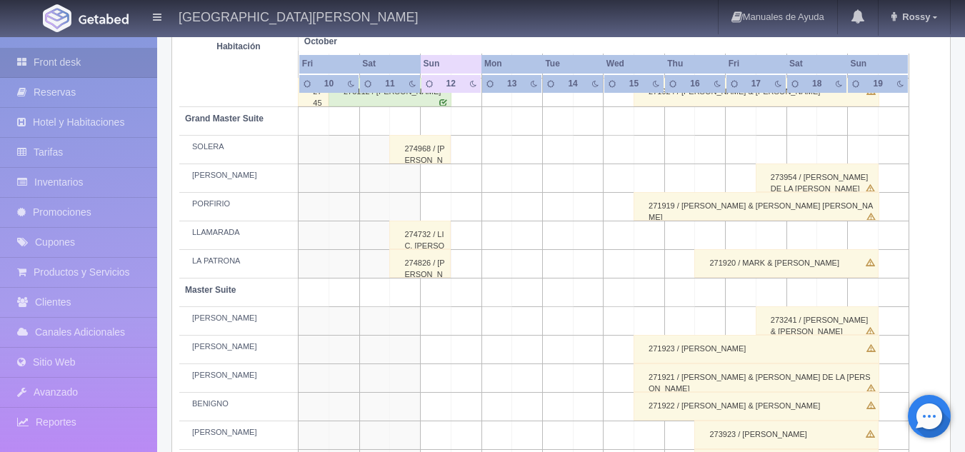
scroll to position [271, 0]
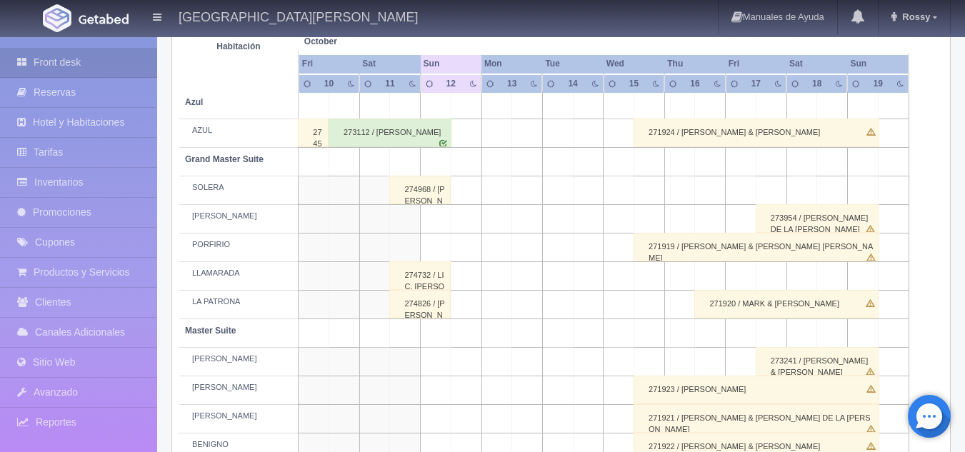
drag, startPoint x: 428, startPoint y: 244, endPoint x: 398, endPoint y: 245, distance: 30.0
click at [398, 245] on td at bounding box center [405, 248] width 31 height 29
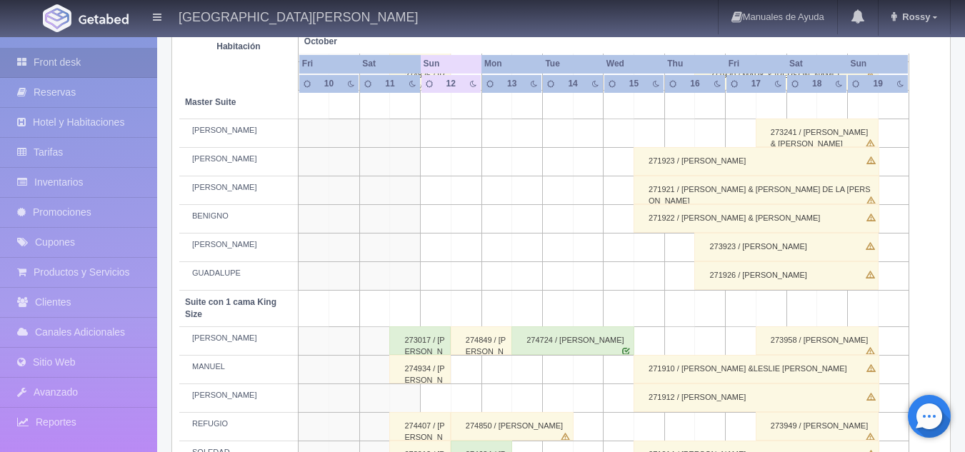
scroll to position [512, 0]
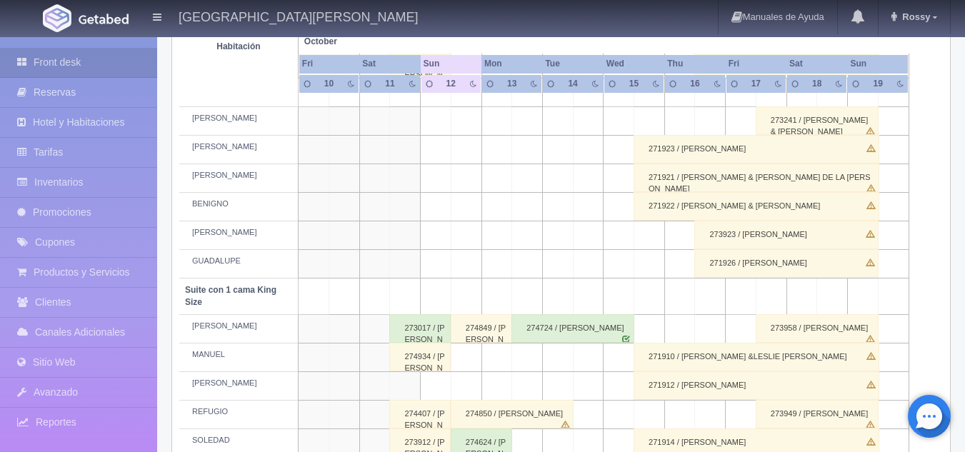
click at [432, 357] on div "274934 / [PERSON_NAME]" at bounding box center [419, 357] width 61 height 29
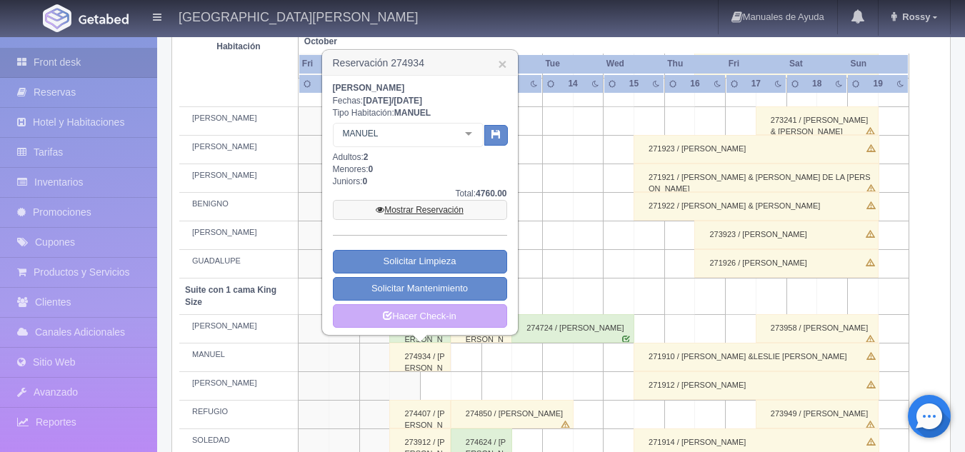
click at [437, 207] on link "Mostrar Reservación" at bounding box center [420, 210] width 174 height 20
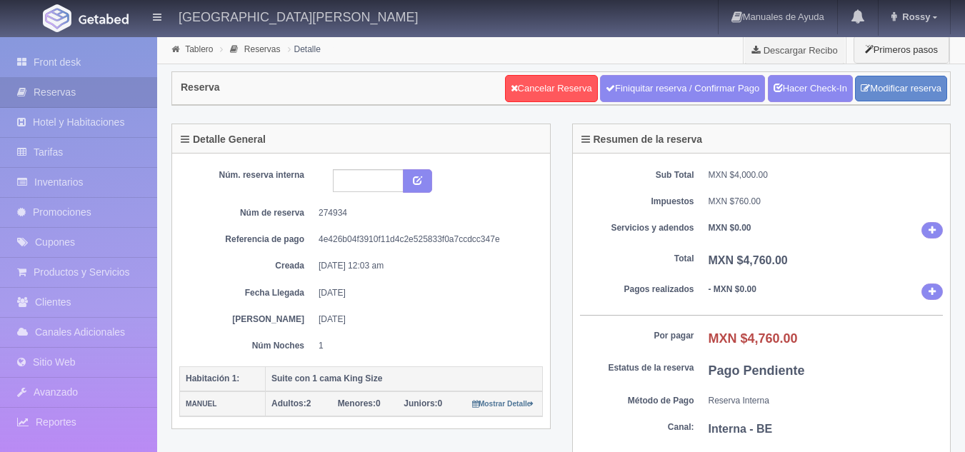
select select "2"
click at [901, 87] on link "Modificar reserva" at bounding box center [901, 89] width 92 height 26
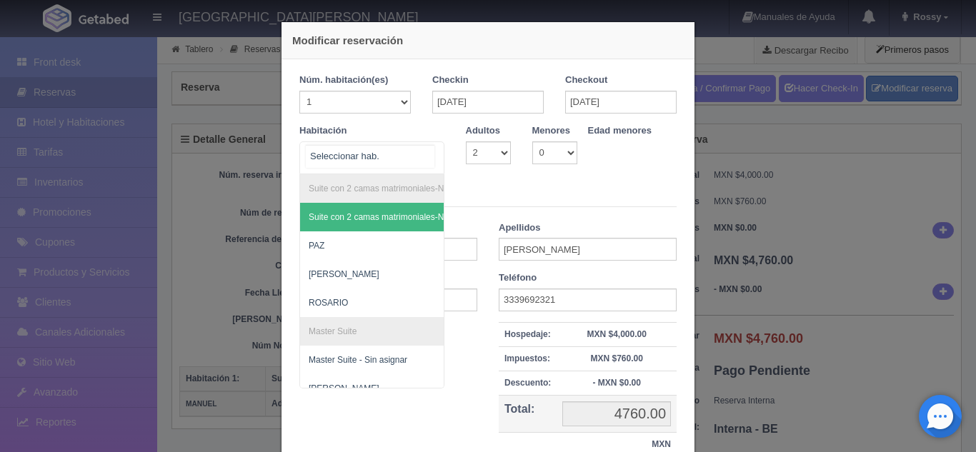
click at [424, 154] on div "Suite con 2 camas matrimoniales-No apta para menores Suite con 2 camas matrimon…" at bounding box center [371, 157] width 145 height 33
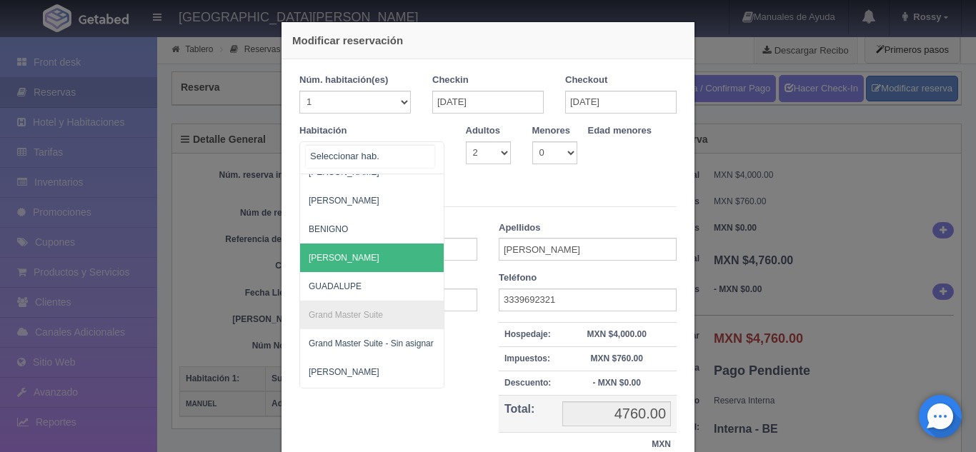
scroll to position [245, 0]
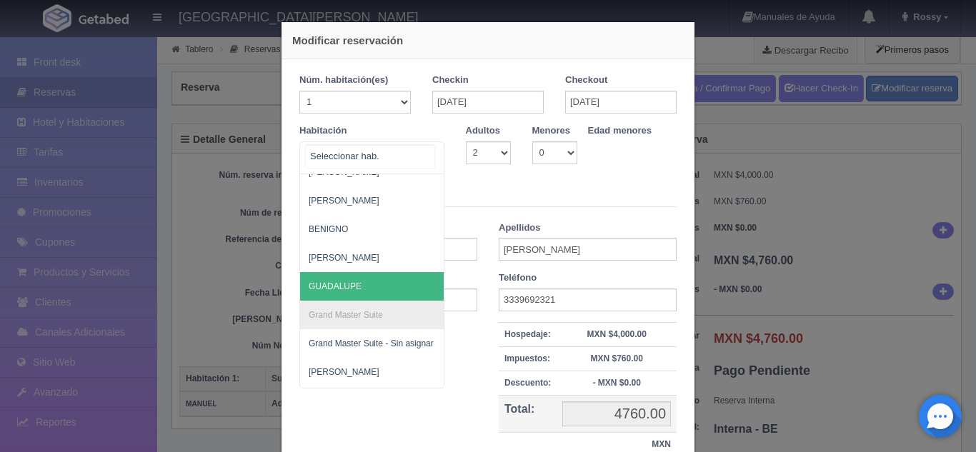
click at [349, 279] on span "GUADALUPE" at bounding box center [441, 286] width 282 height 29
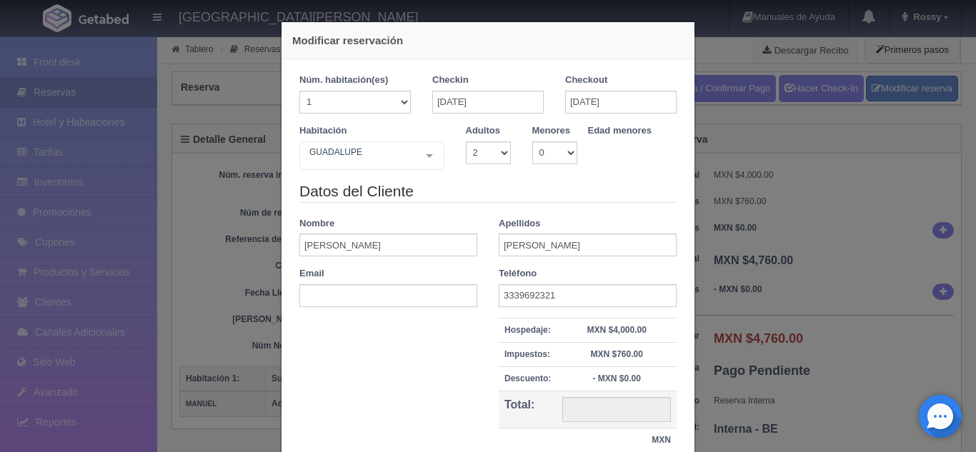
checkbox input "false"
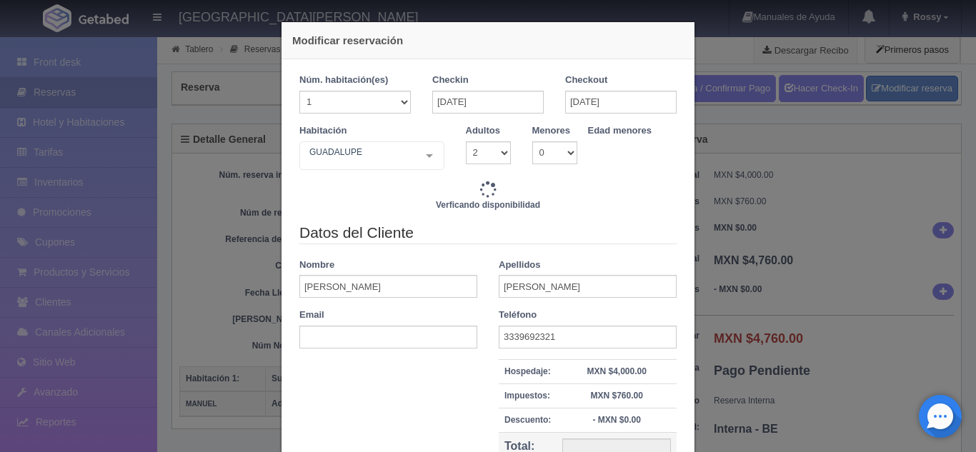
type input "6120.00"
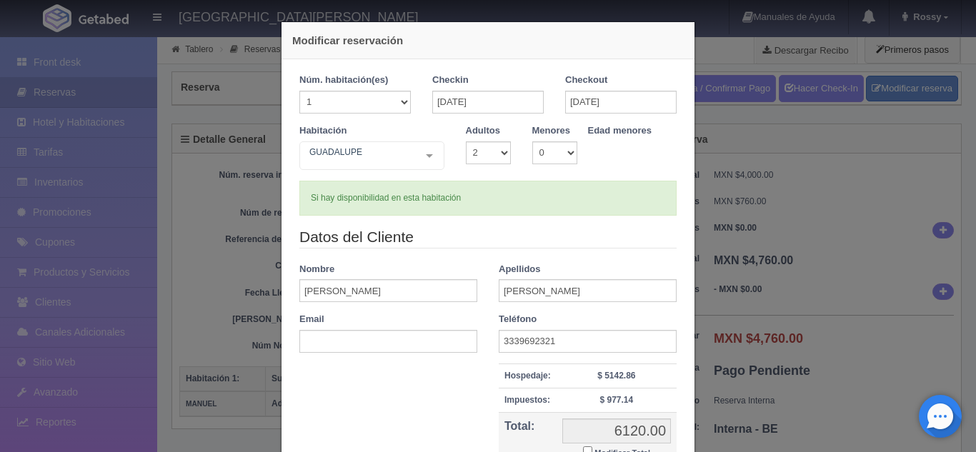
scroll to position [155, 0]
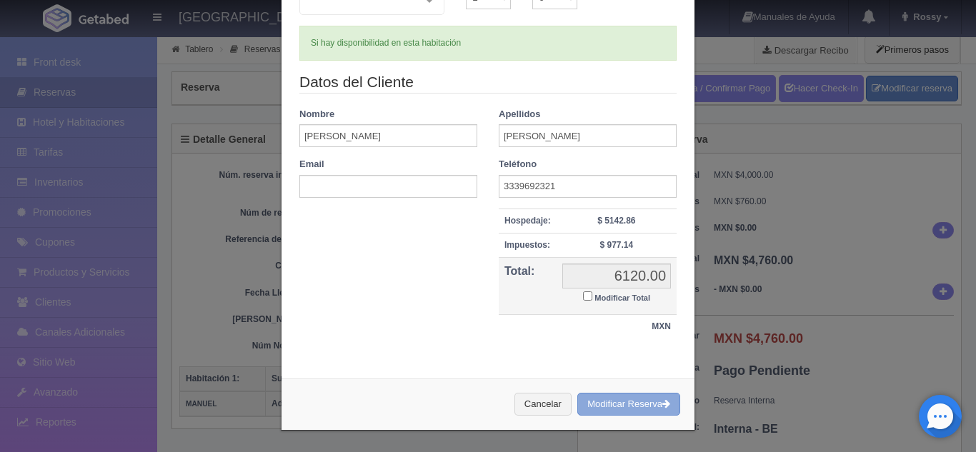
click at [614, 397] on button "Modificar Reserva" at bounding box center [628, 405] width 103 height 24
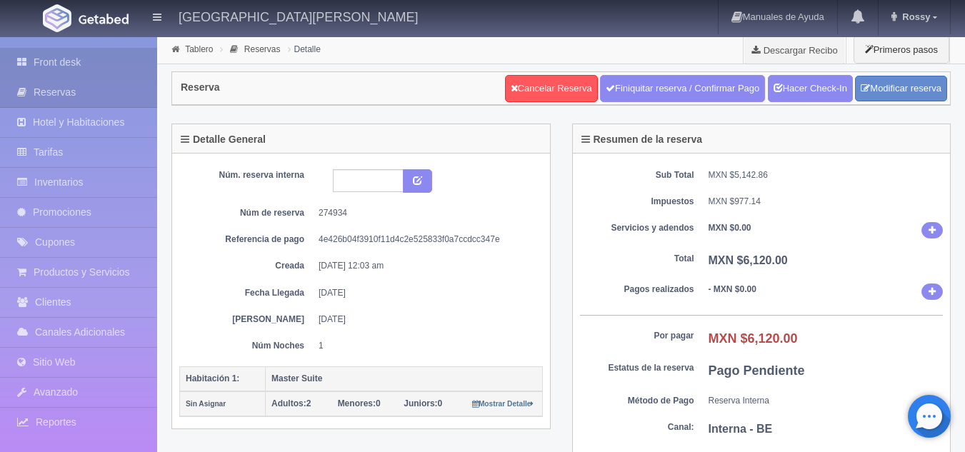
click at [100, 58] on link "Front desk" at bounding box center [78, 62] width 157 height 29
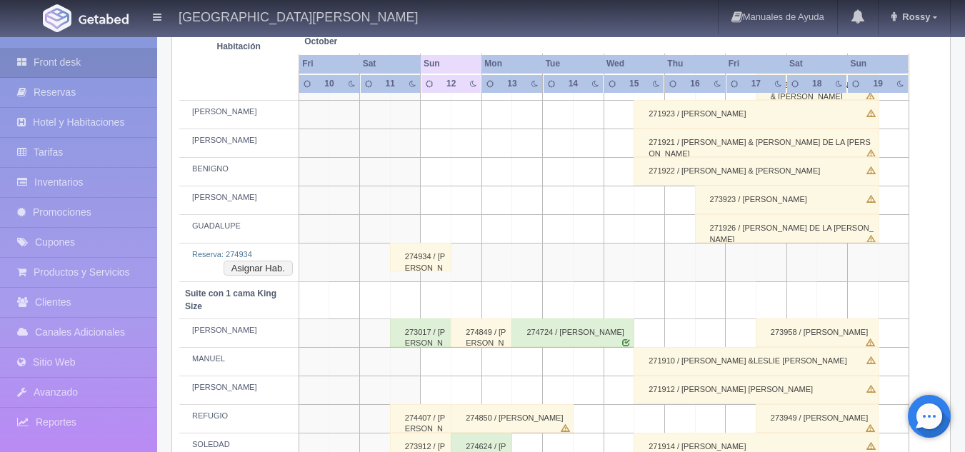
scroll to position [547, 0]
click at [281, 265] on button "Asignar Hab." at bounding box center [258, 268] width 69 height 16
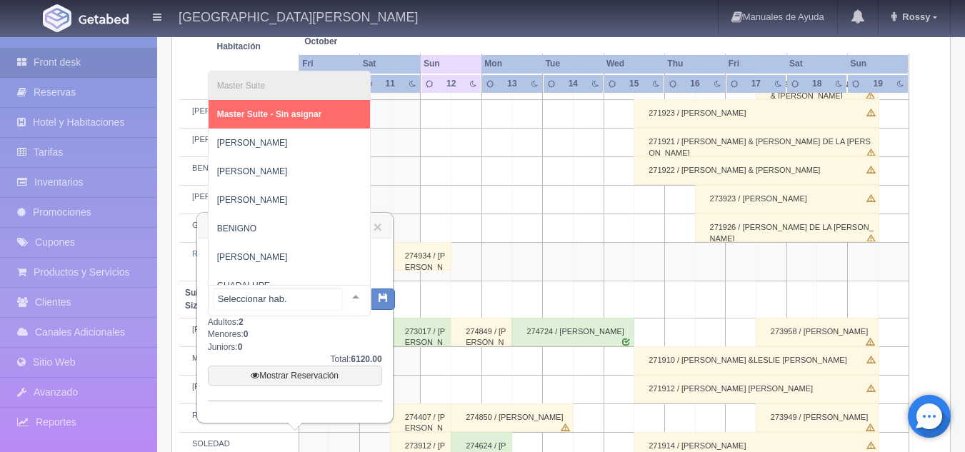
click at [337, 298] on div "Master Suite Master Suite - Sin asignar LAURA PABLO MARTHA BENIGNO JOAQUÍN GUAD…" at bounding box center [289, 300] width 163 height 31
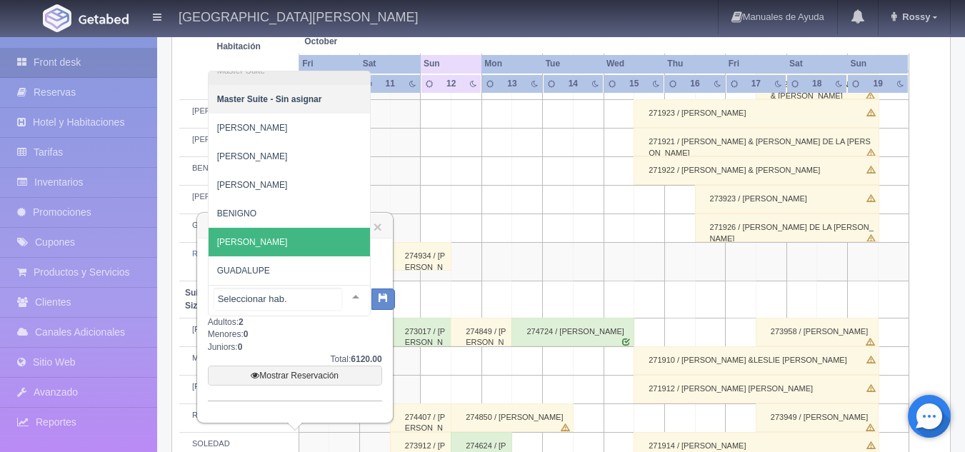
scroll to position [15, 0]
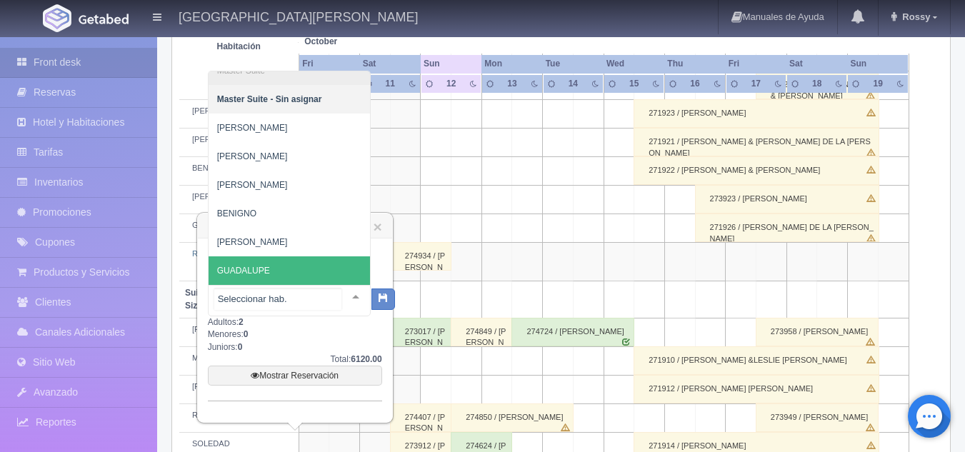
click at [268, 260] on span "GUADALUPE" at bounding box center [289, 271] width 161 height 29
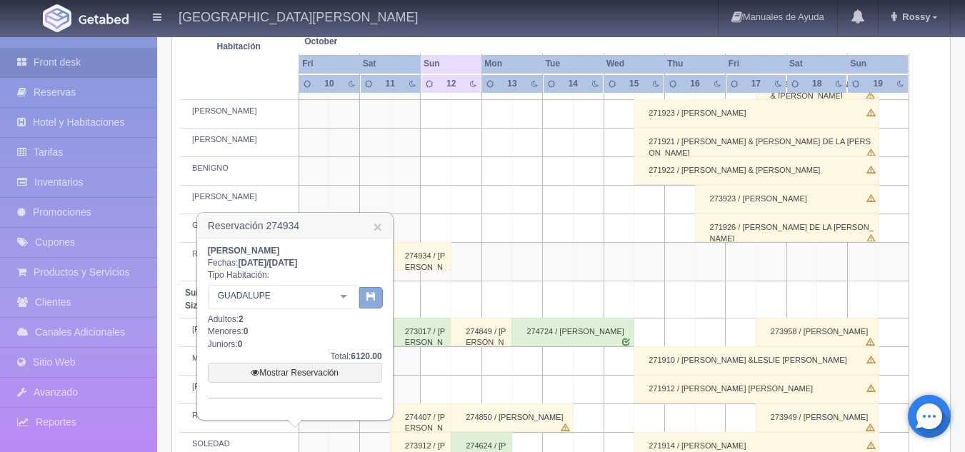
click at [370, 297] on icon "button" at bounding box center [371, 296] width 9 height 9
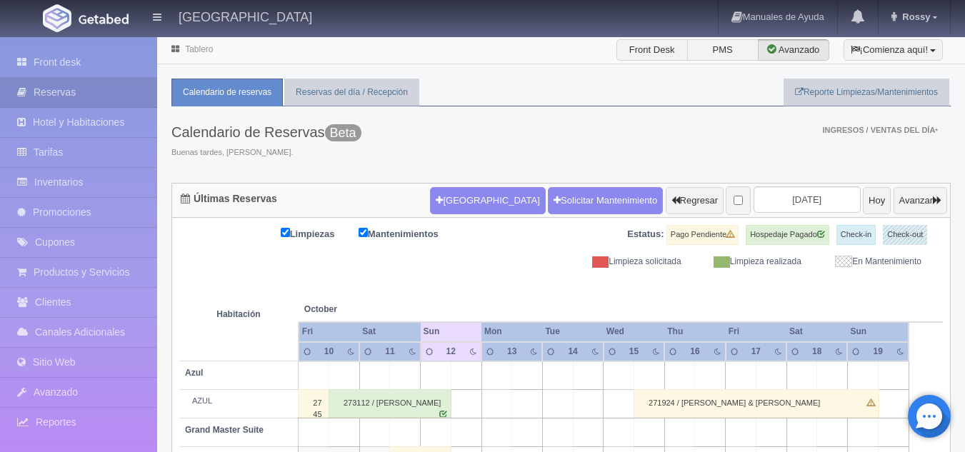
scroll to position [106, 0]
